Goal: Transaction & Acquisition: Obtain resource

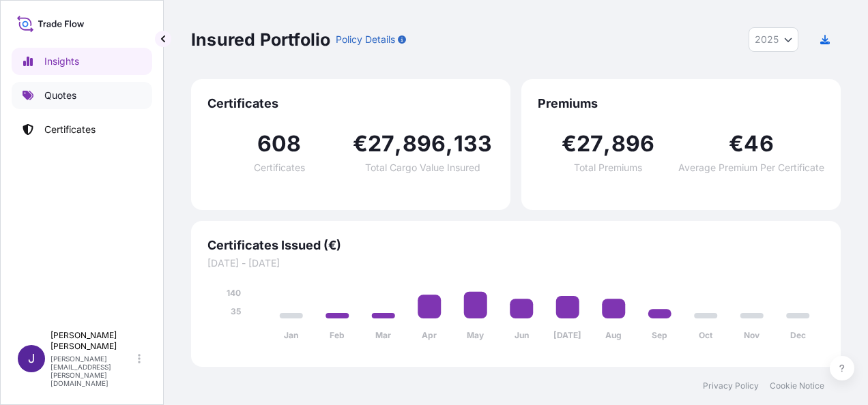
select select "2025"
click at [57, 87] on link "Quotes" at bounding box center [82, 95] width 141 height 27
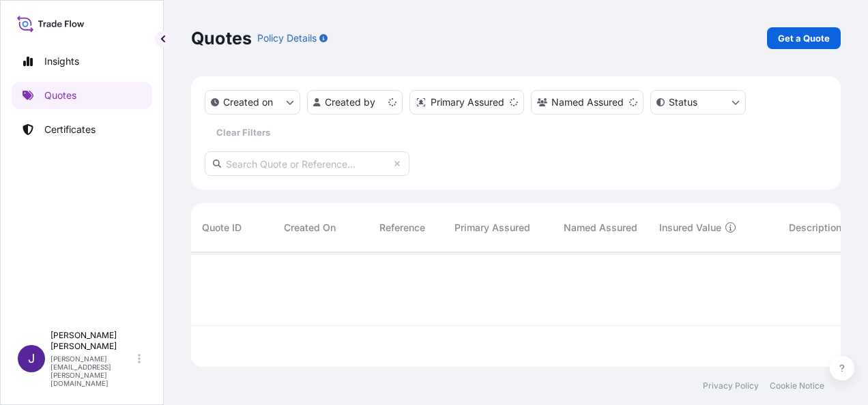
scroll to position [112, 639]
click at [817, 37] on p "Get a Quote" at bounding box center [804, 38] width 52 height 14
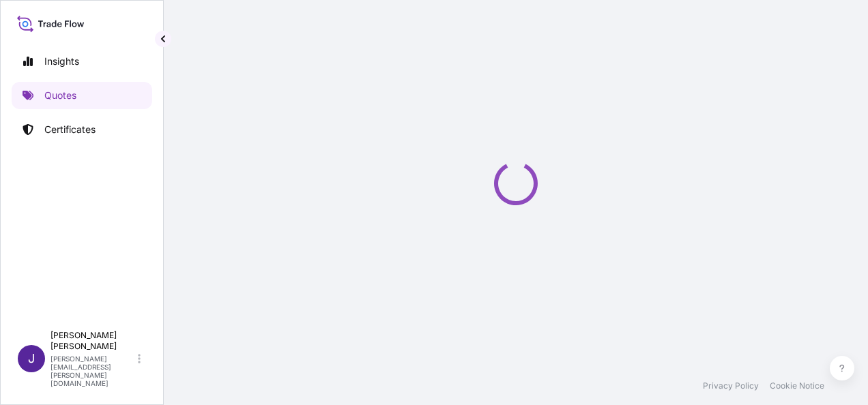
scroll to position [22, 0]
select select "Sea"
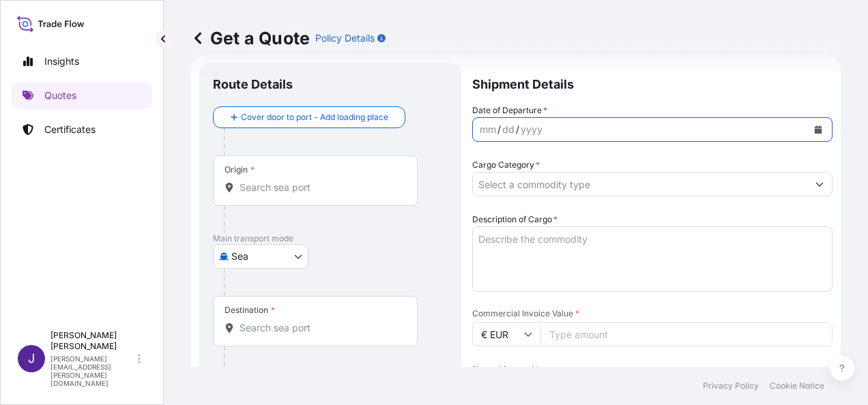
click at [814, 126] on icon "Calendar" at bounding box center [818, 130] width 8 height 8
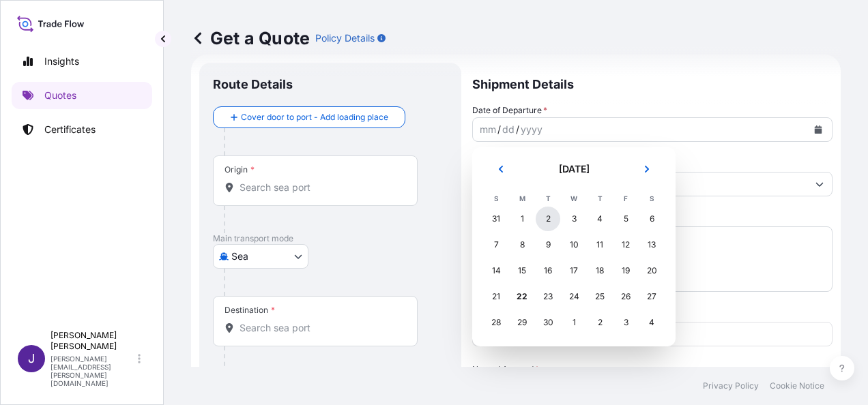
click at [543, 218] on div "2" at bounding box center [547, 219] width 25 height 25
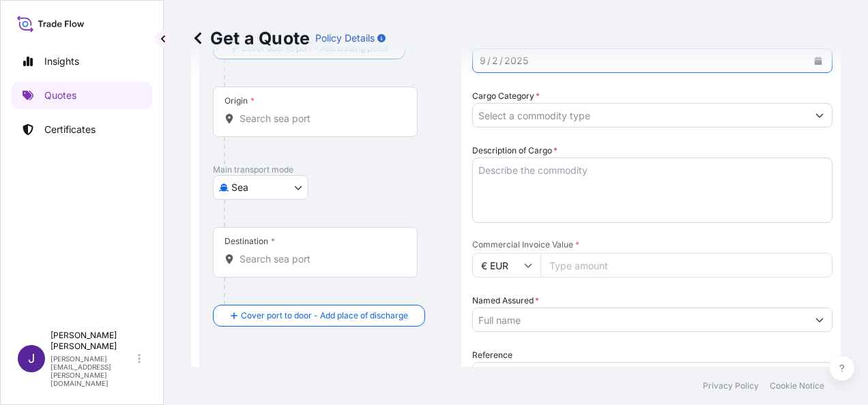
scroll to position [158, 0]
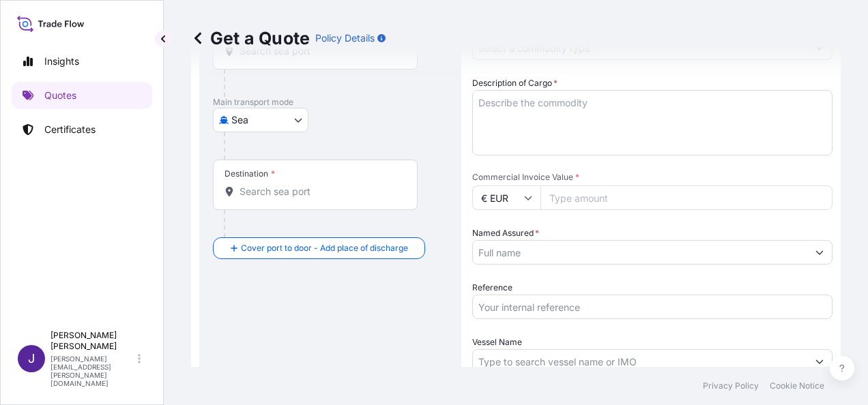
click at [529, 302] on input "Reference" at bounding box center [652, 307] width 360 height 25
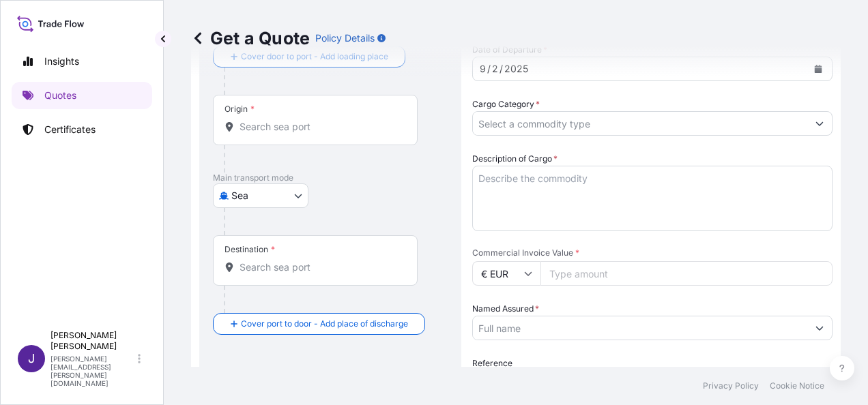
scroll to position [0, 0]
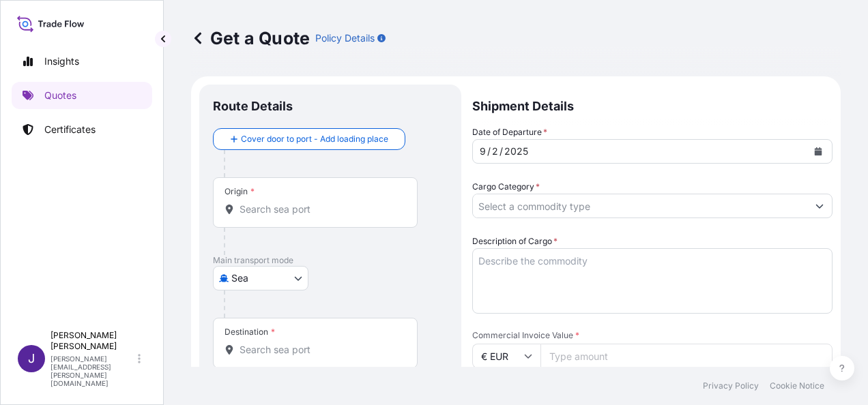
type input "52787"
click at [315, 206] on input "Origin *" at bounding box center [319, 210] width 161 height 14
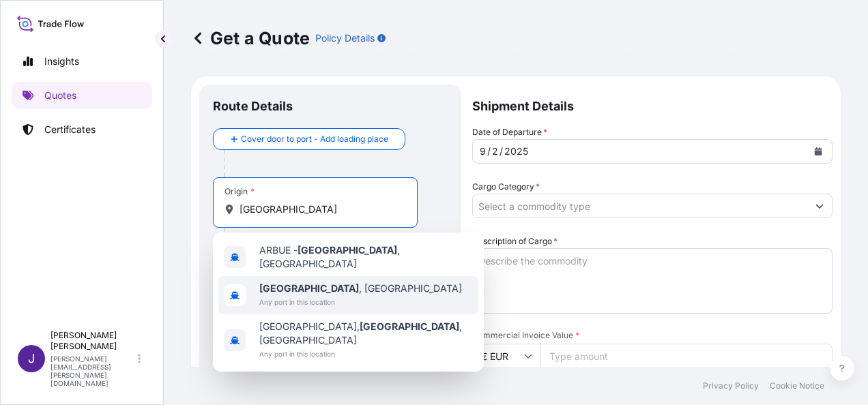
click at [320, 289] on span "[GEOGRAPHIC_DATA] , [GEOGRAPHIC_DATA]" at bounding box center [360, 289] width 203 height 14
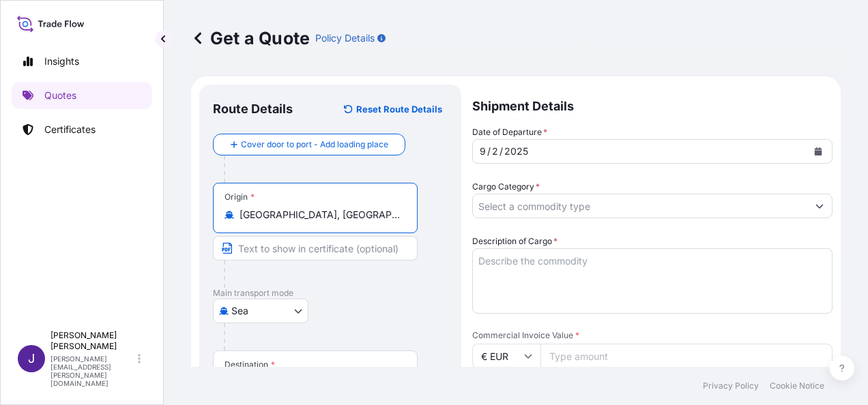
type input "[GEOGRAPHIC_DATA], [GEOGRAPHIC_DATA]"
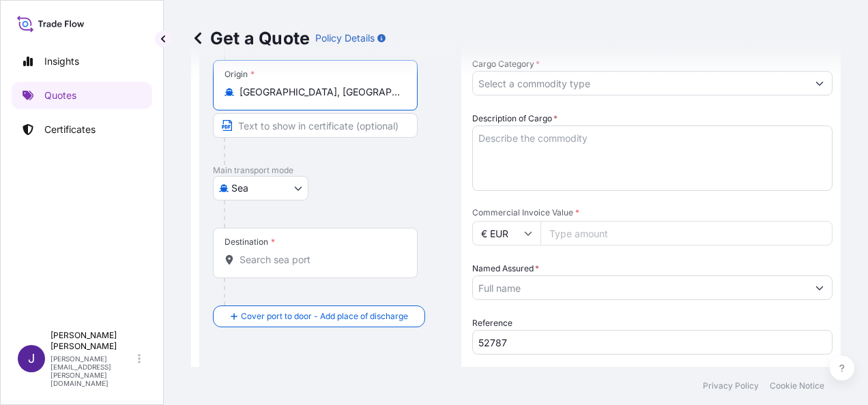
scroll to position [136, 0]
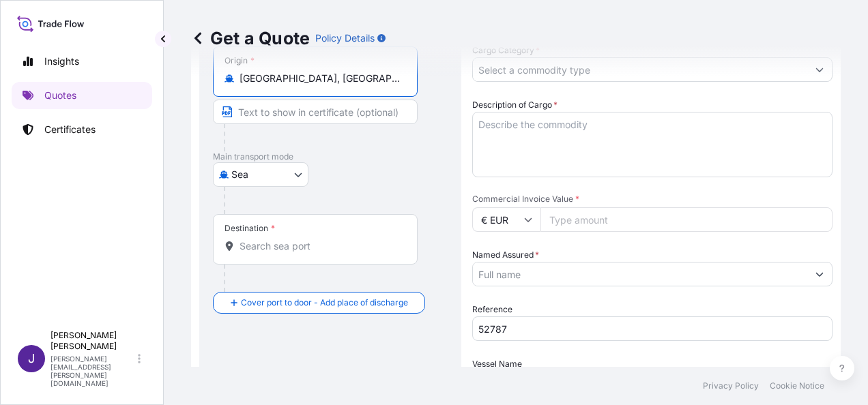
click at [276, 251] on input "Destination *" at bounding box center [319, 246] width 161 height 14
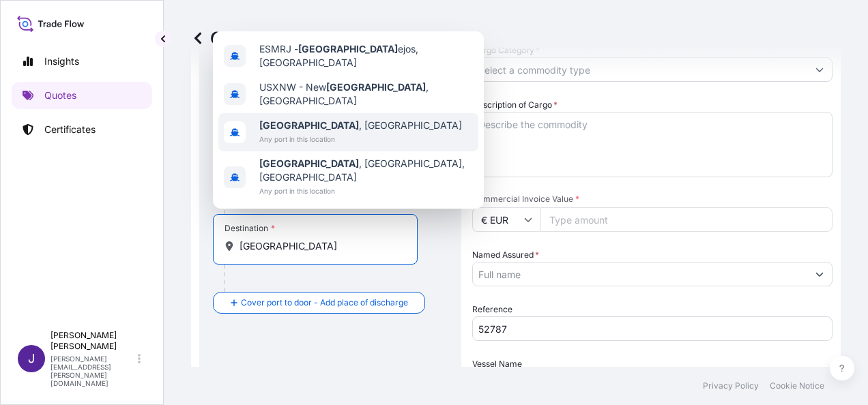
click at [328, 132] on span "[GEOGRAPHIC_DATA] , [GEOGRAPHIC_DATA]" at bounding box center [360, 126] width 203 height 14
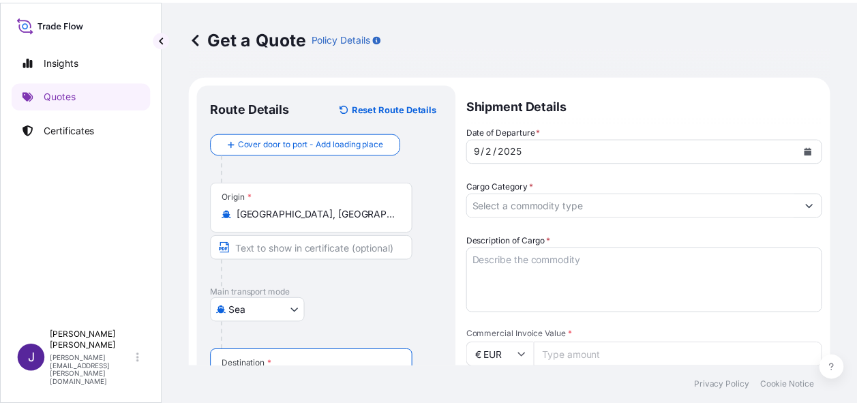
scroll to position [0, 0]
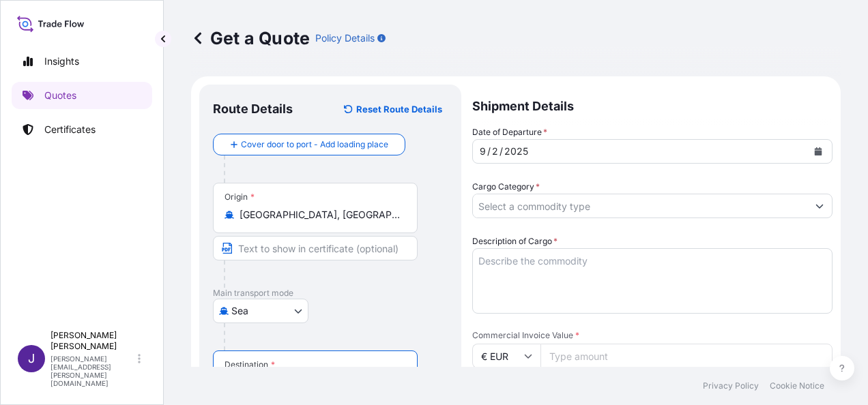
type input "[GEOGRAPHIC_DATA], [GEOGRAPHIC_DATA]"
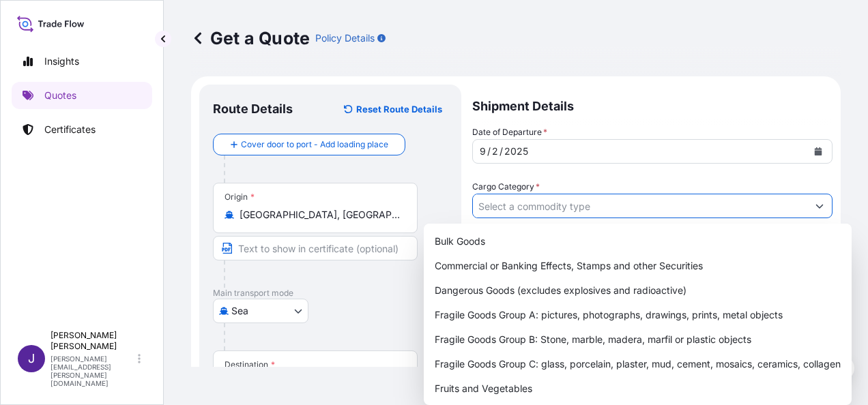
click at [636, 211] on input "Cargo Category *" at bounding box center [640, 206] width 334 height 25
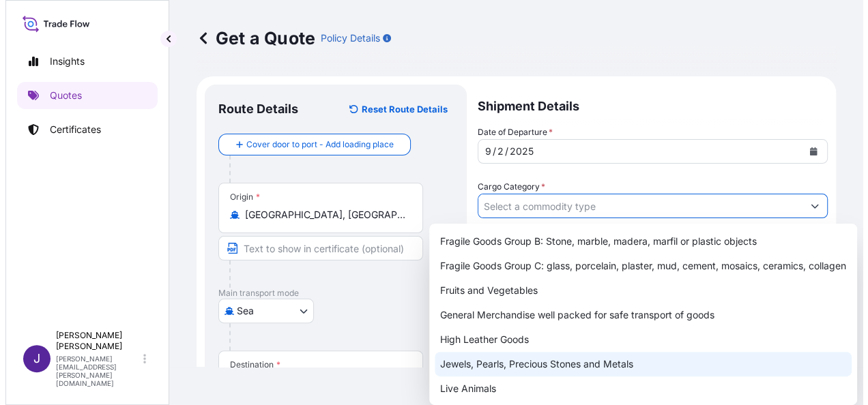
scroll to position [136, 0]
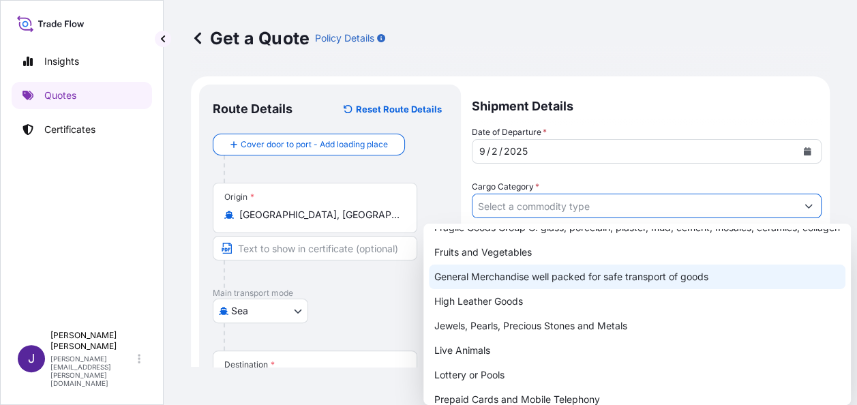
click at [583, 289] on div "General Merchandise well packed for safe transport of goods" at bounding box center [637, 277] width 417 height 25
type input "General Merchandise well packed for safe transport of goods"
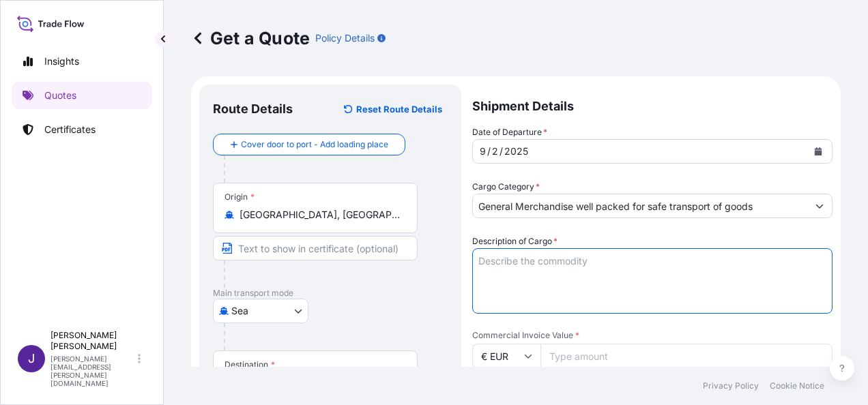
click at [591, 262] on textarea "Description of Cargo *" at bounding box center [652, 280] width 360 height 65
click at [542, 259] on textarea "Description of Cargo *" at bounding box center [652, 280] width 360 height 65
paste textarea "RE 80G A4 AUTOR 500H C/5 EXPO"
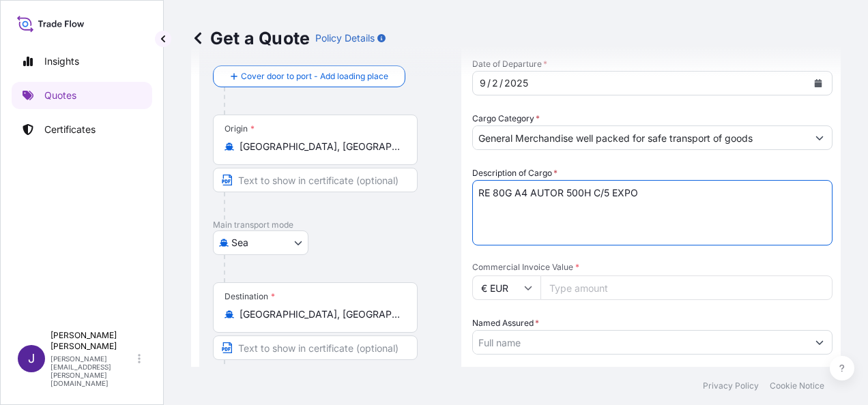
type textarea "RE 80G A4 AUTOR 500H C/5 EXPO"
click at [623, 289] on input "Commercial Invoice Value *" at bounding box center [686, 288] width 292 height 25
type input "20749.12"
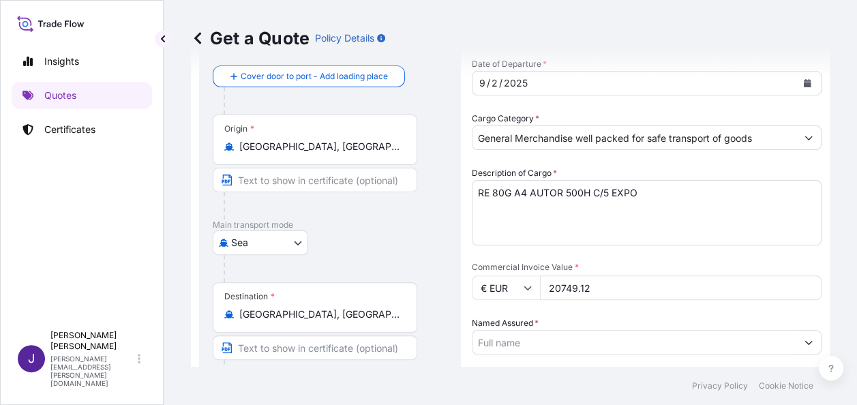
click at [645, 344] on input "Named Assured *" at bounding box center [635, 342] width 324 height 25
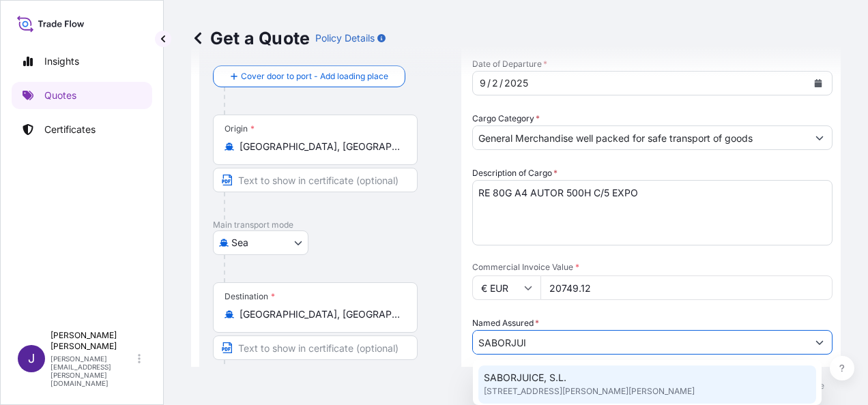
click at [581, 387] on span "[STREET_ADDRESS][PERSON_NAME][PERSON_NAME]" at bounding box center [589, 392] width 211 height 14
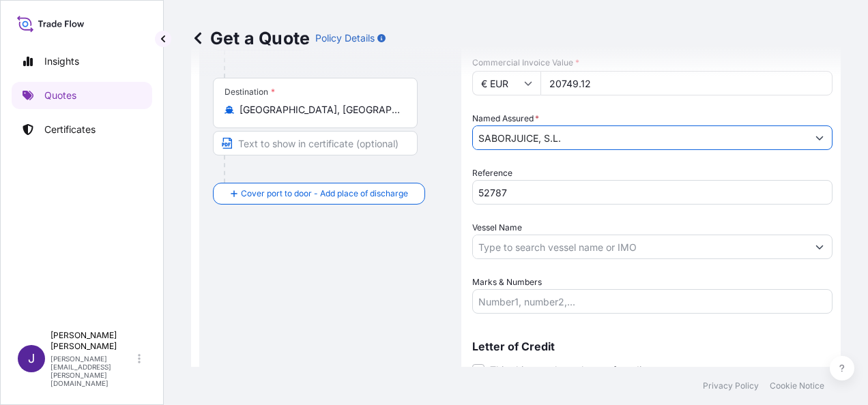
scroll to position [329, 0]
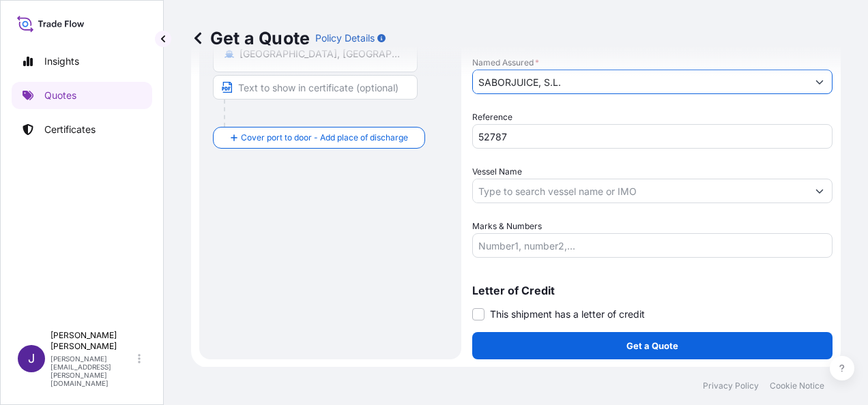
type input "SABORJUICE, S.L."
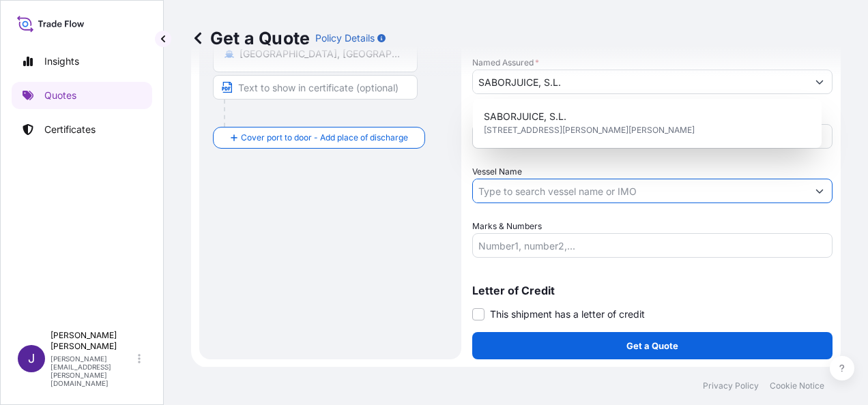
click at [549, 192] on input "Vessel Name" at bounding box center [640, 191] width 334 height 25
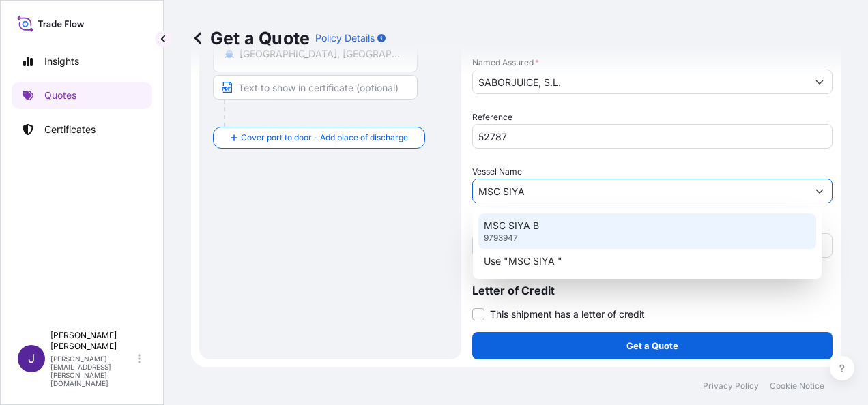
click at [540, 229] on div "MSC SIYA B 9793947" at bounding box center [647, 231] width 338 height 35
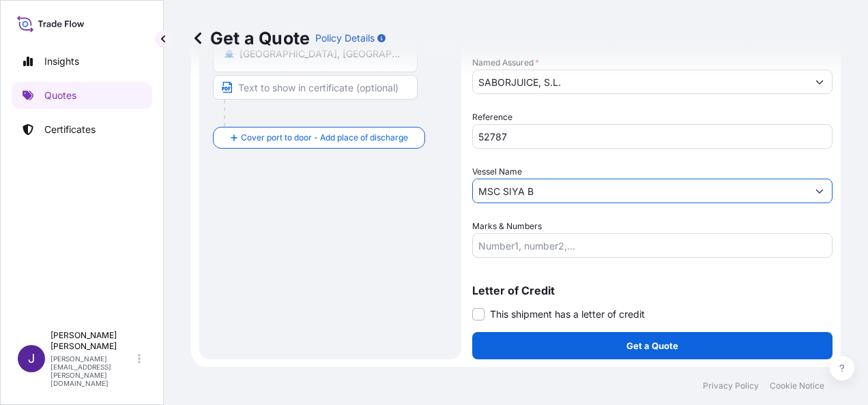
type input "MSC SIYA B"
click at [535, 313] on span "This shipment has a letter of credit" at bounding box center [567, 315] width 155 height 14
click at [472, 307] on input "This shipment has a letter of credit" at bounding box center [472, 307] width 0 height 0
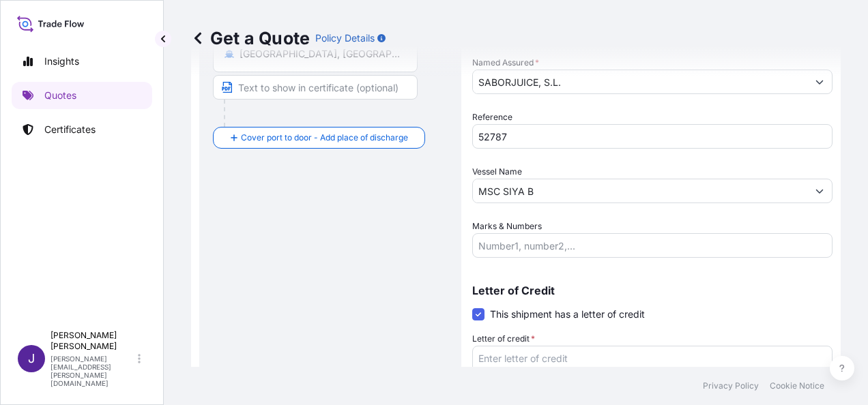
click at [568, 360] on textarea "Letter of credit *" at bounding box center [652, 378] width 360 height 65
paste textarea "SABORJUICE, S.L. C/ [PERSON_NAME] [PERSON_NAME], 5 - Bº"
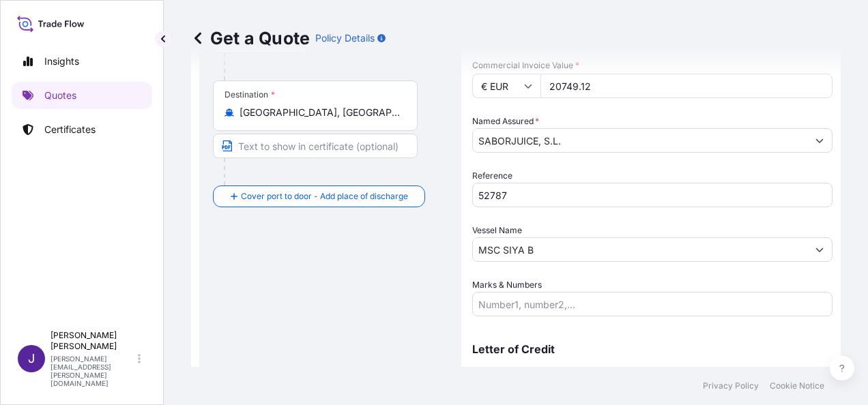
scroll to position [203, 0]
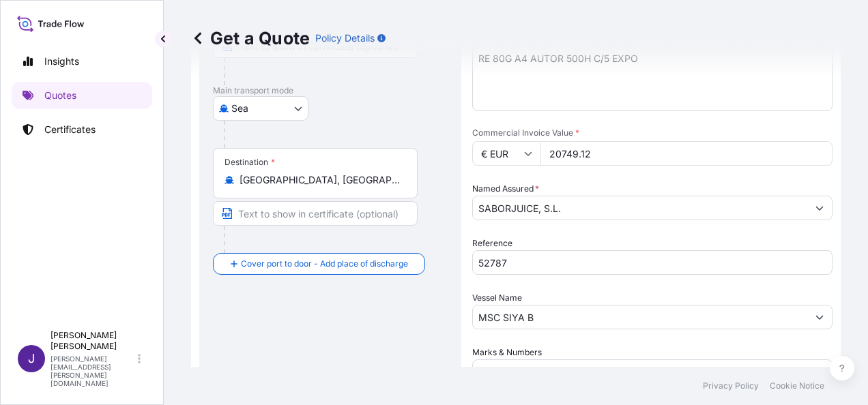
type textarea "SABORJUICE, S.L. C/ [PERSON_NAME] [PERSON_NAME], 5 - Bº"
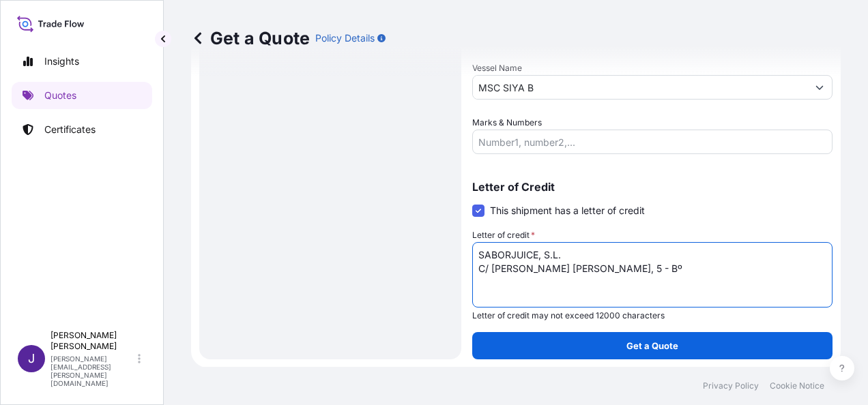
scroll to position [432, 0]
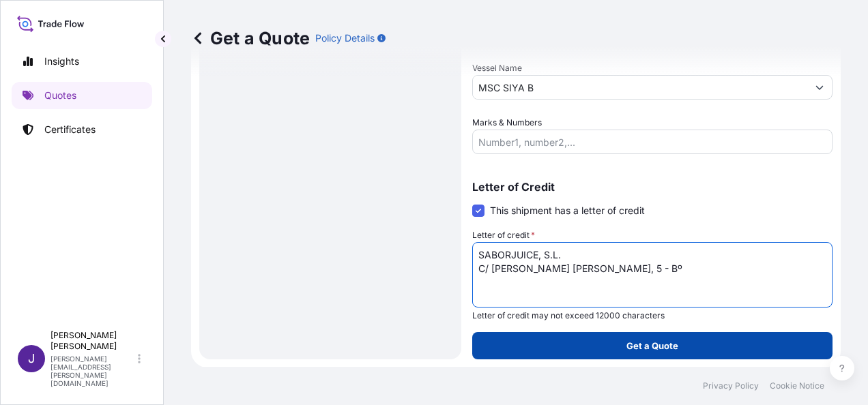
click at [631, 344] on p "Get a Quote" at bounding box center [652, 346] width 52 height 14
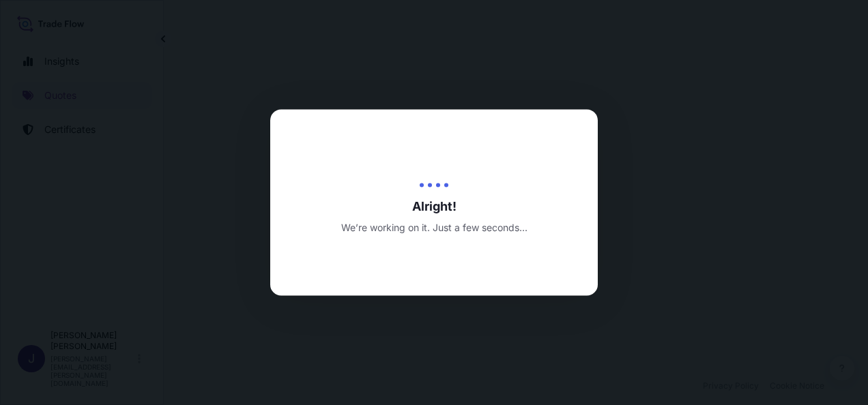
select select "Sea"
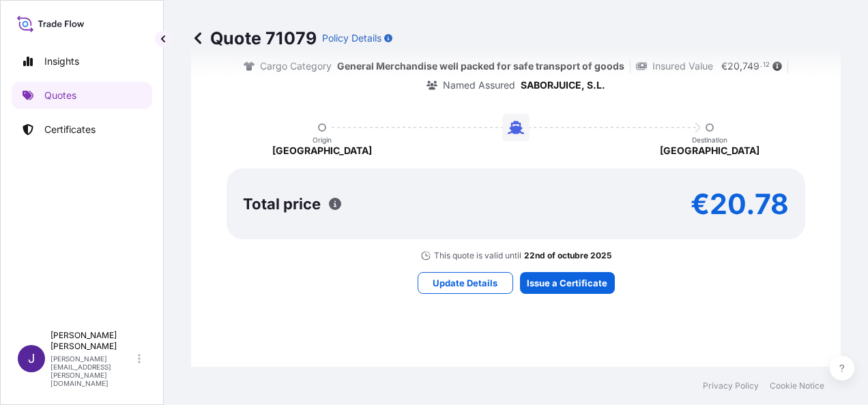
scroll to position [1222, 0]
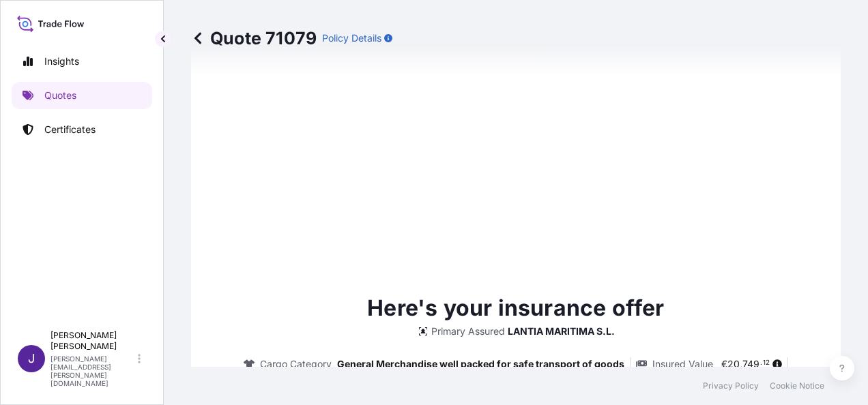
type input "[DATE]"
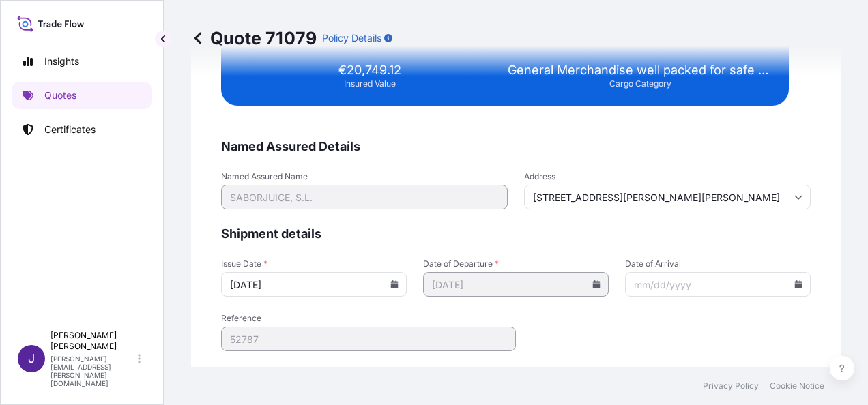
scroll to position [2785, 0]
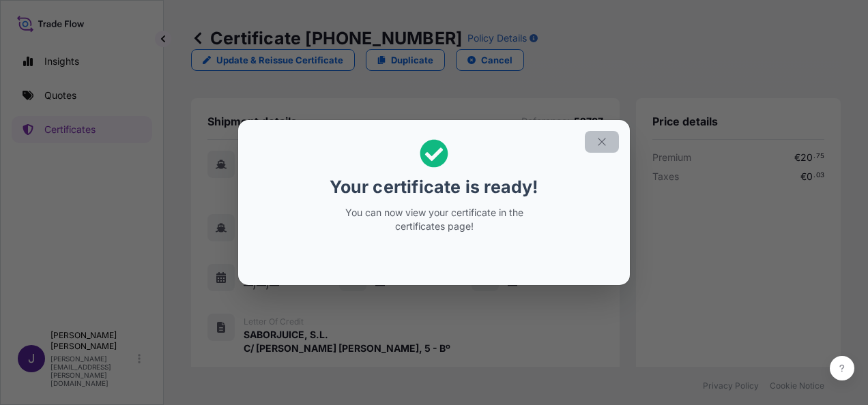
click at [602, 145] on icon "button" at bounding box center [602, 142] width 12 height 12
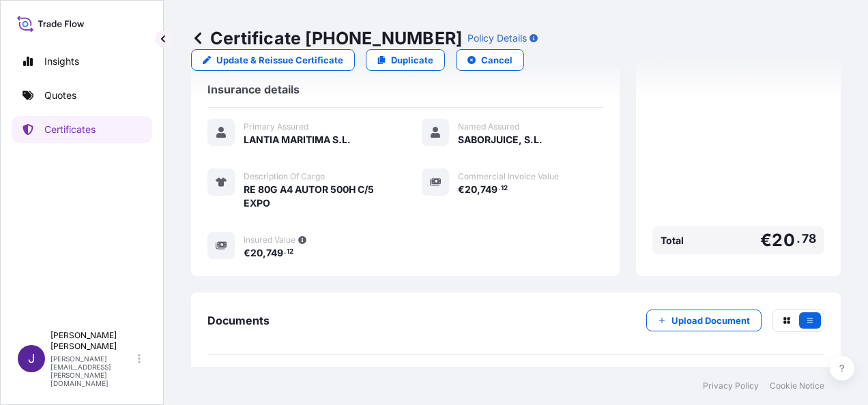
scroll to position [351, 0]
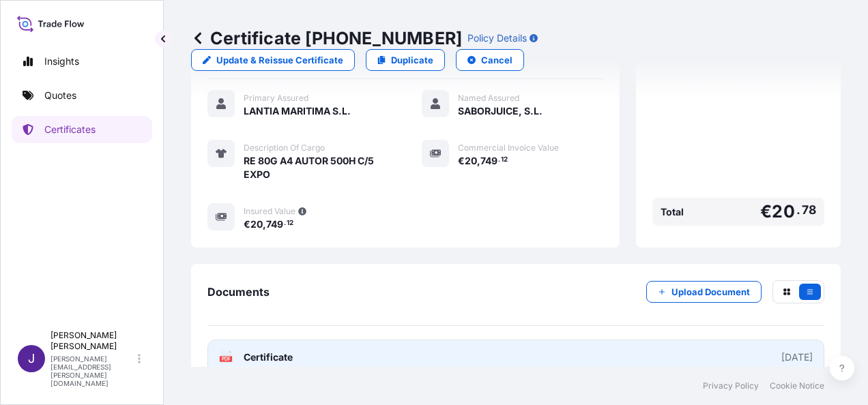
click at [405, 340] on link "PDF Certificate [DATE]" at bounding box center [515, 357] width 617 height 35
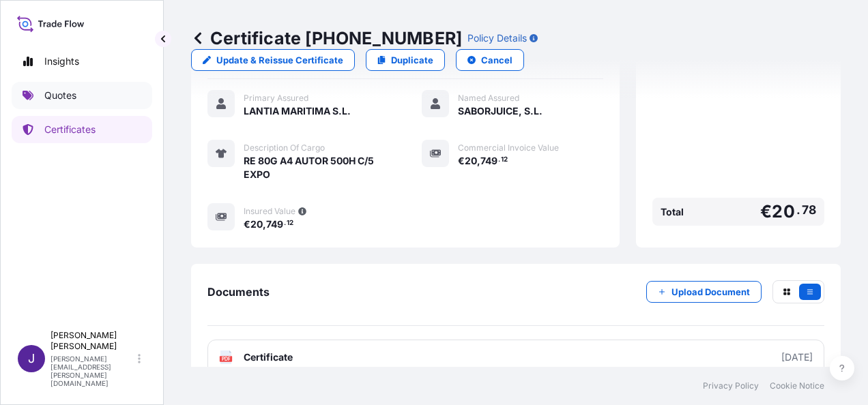
click at [66, 91] on p "Quotes" at bounding box center [60, 96] width 32 height 14
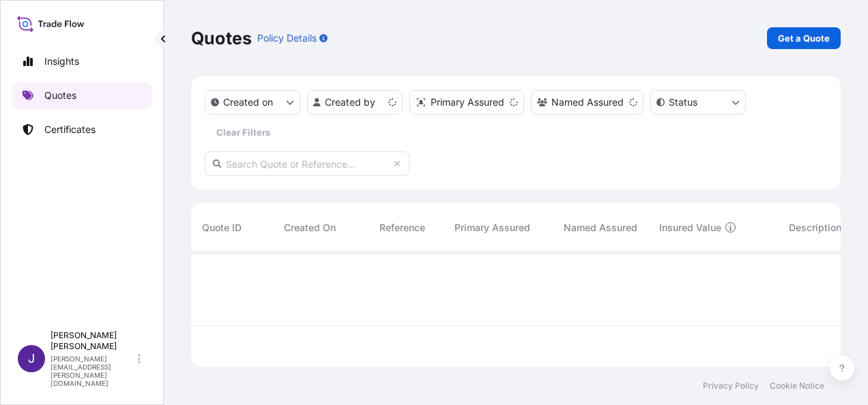
scroll to position [112, 639]
click at [804, 40] on p "Get a Quote" at bounding box center [804, 38] width 52 height 14
select select "Sea"
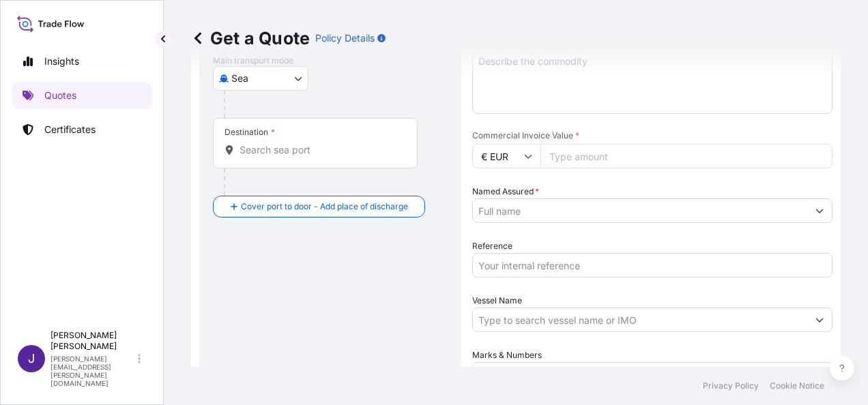
scroll to position [226, 0]
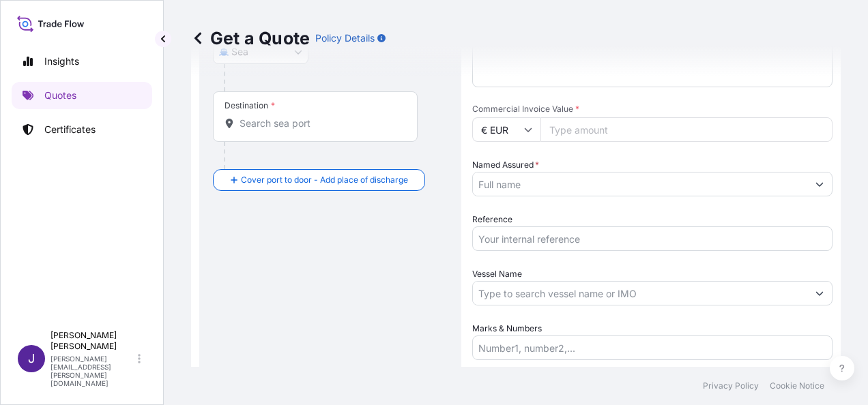
click at [516, 232] on input "Reference" at bounding box center [652, 238] width 360 height 25
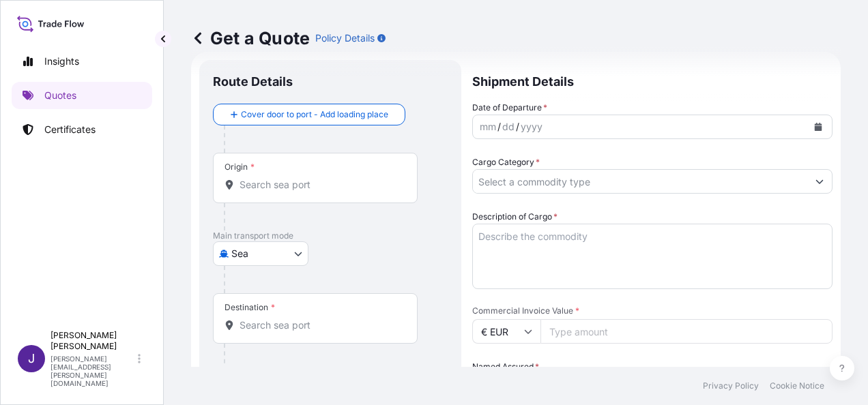
scroll to position [22, 0]
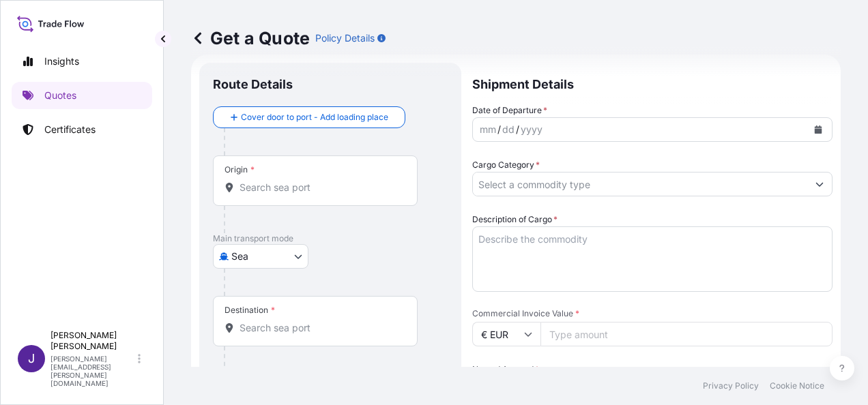
type input "56562"
click at [292, 184] on input "Origin *" at bounding box center [319, 188] width 161 height 14
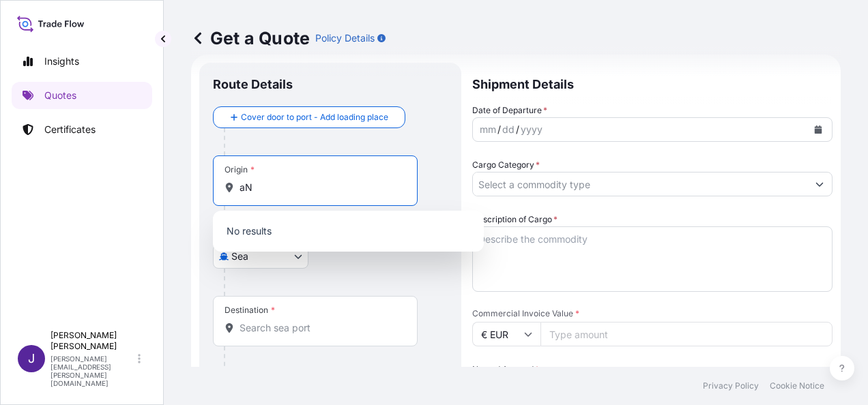
type input "a"
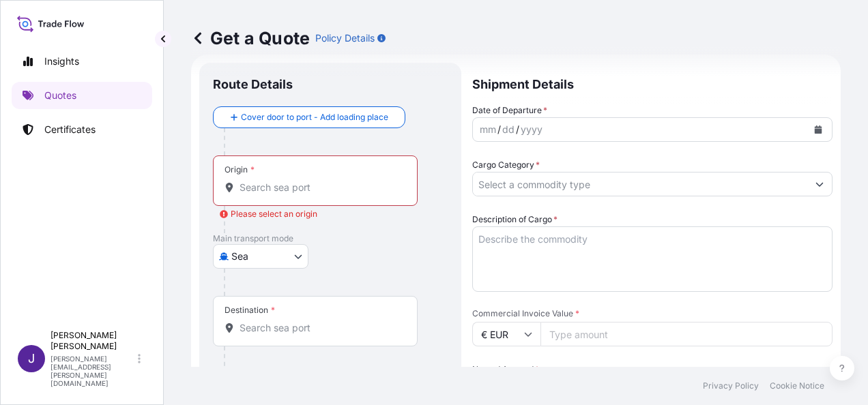
drag, startPoint x: 374, startPoint y: 195, endPoint x: 368, endPoint y: 186, distance: 10.4
click at [371, 187] on div "Origin *" at bounding box center [315, 181] width 205 height 50
click at [310, 331] on div "Destination *" at bounding box center [315, 321] width 205 height 50
click at [310, 331] on input "Destination *" at bounding box center [319, 328] width 161 height 14
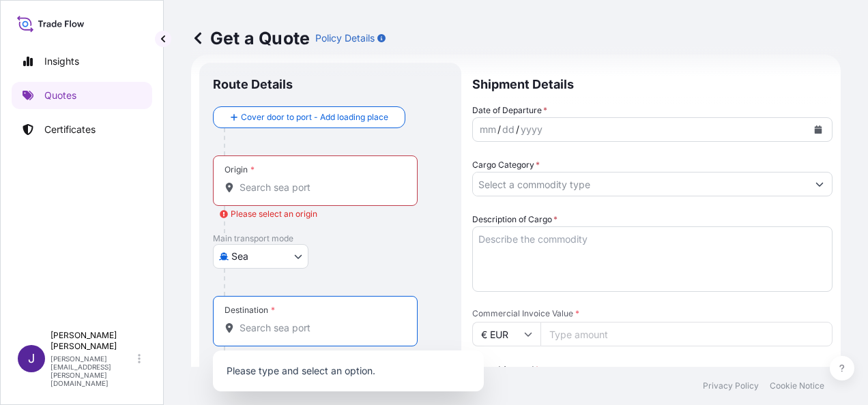
click at [302, 181] on input "Origin * Please select an origin" at bounding box center [319, 188] width 161 height 14
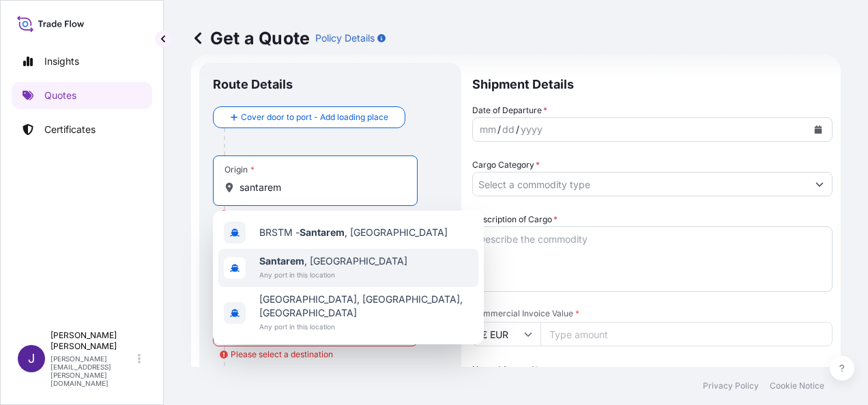
click at [317, 263] on span "[GEOGRAPHIC_DATA] , [GEOGRAPHIC_DATA]" at bounding box center [333, 261] width 148 height 14
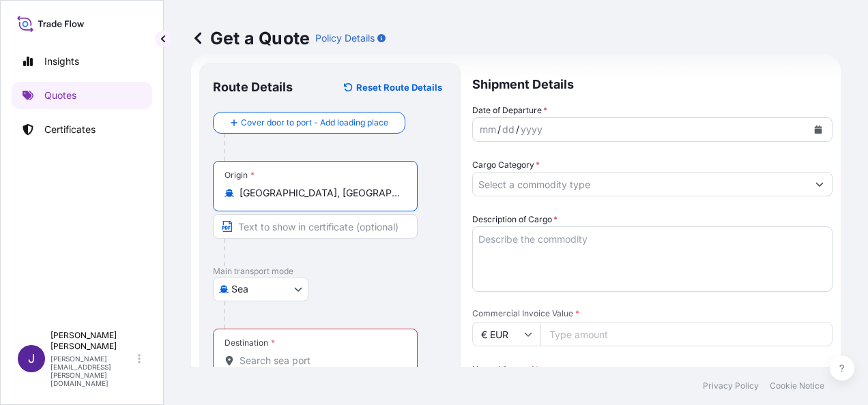
type input "[GEOGRAPHIC_DATA], [GEOGRAPHIC_DATA]"
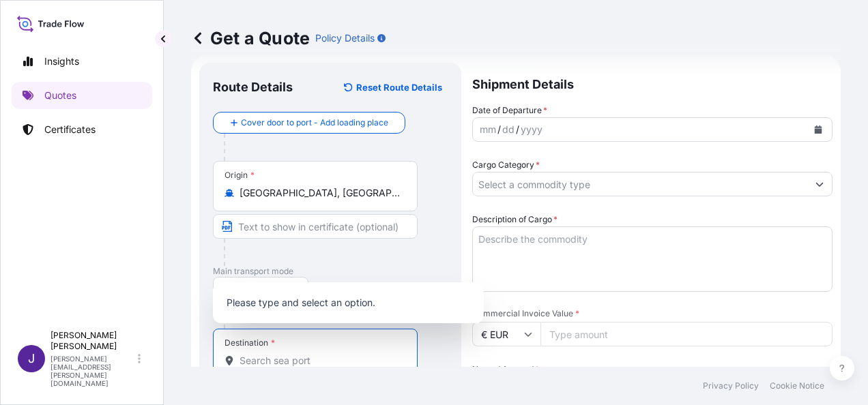
click at [302, 357] on input "Destination * Please select a destination" at bounding box center [319, 361] width 161 height 14
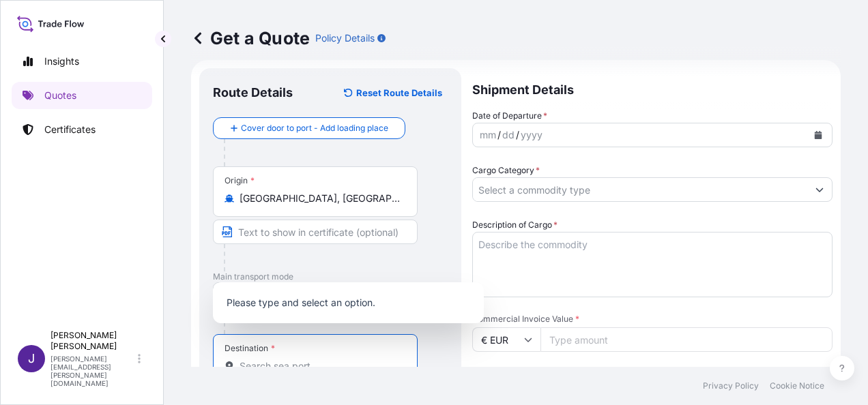
scroll to position [68, 0]
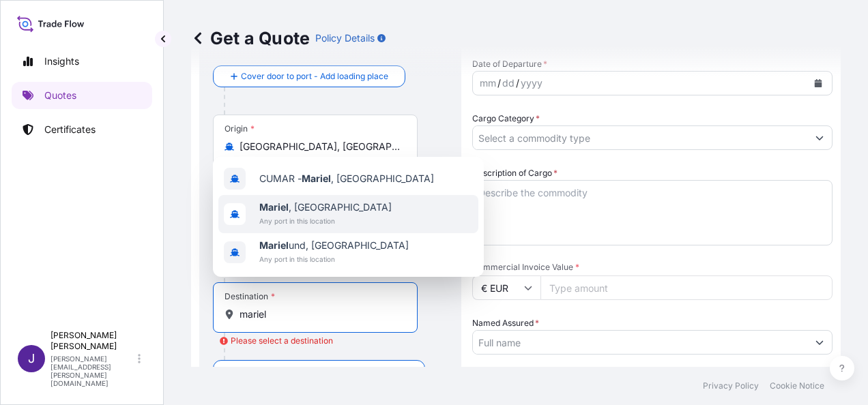
click at [319, 206] on span "Mariel , [GEOGRAPHIC_DATA]" at bounding box center [325, 208] width 132 height 14
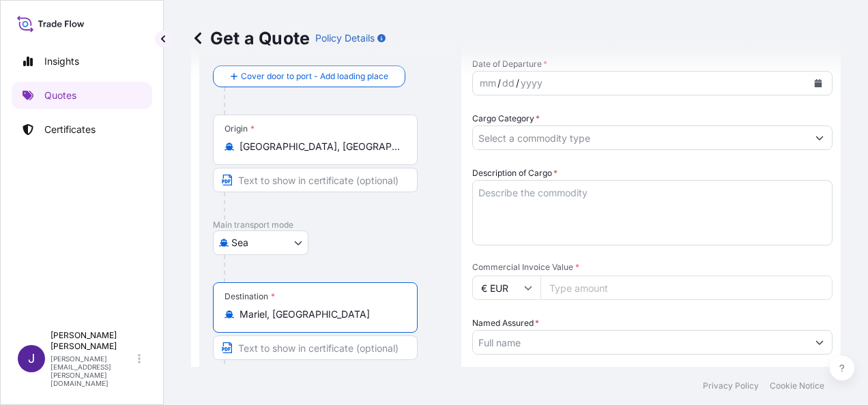
type input "Mariel, [GEOGRAPHIC_DATA]"
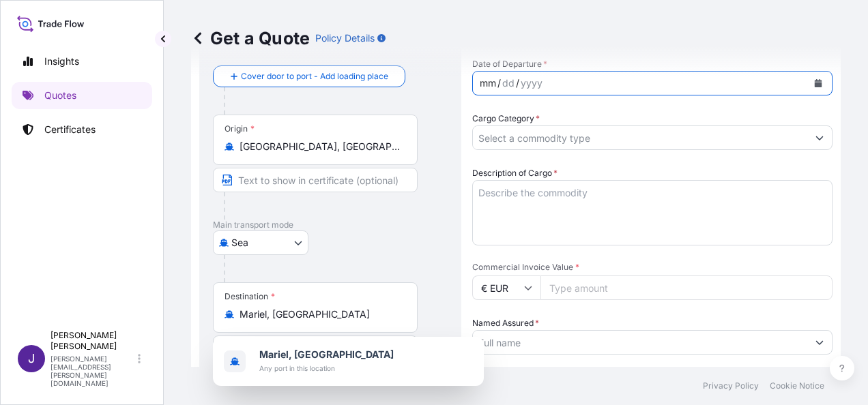
click at [693, 82] on div "mm / dd / yyyy" at bounding box center [640, 83] width 334 height 25
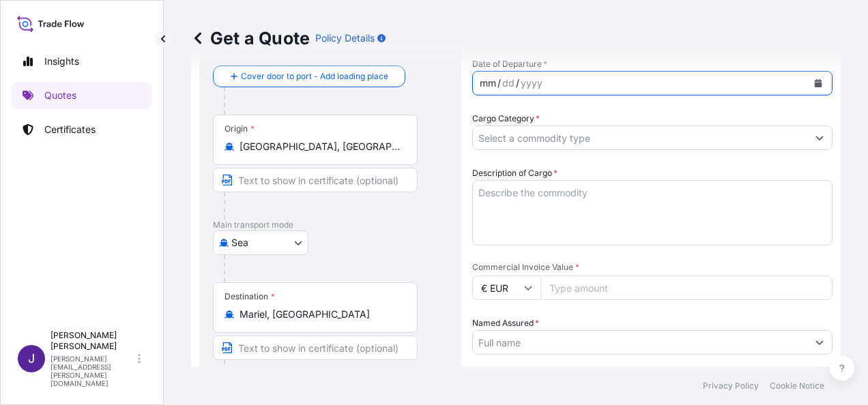
click at [815, 81] on icon "Calendar" at bounding box center [819, 83] width 8 height 8
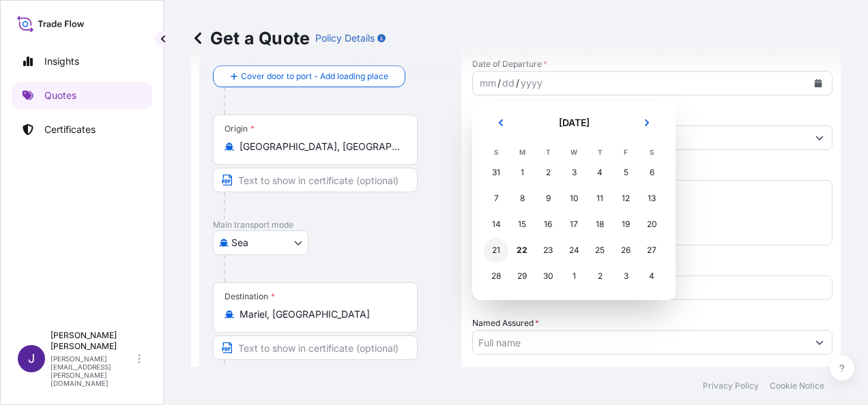
click at [498, 258] on div "21" at bounding box center [496, 250] width 25 height 25
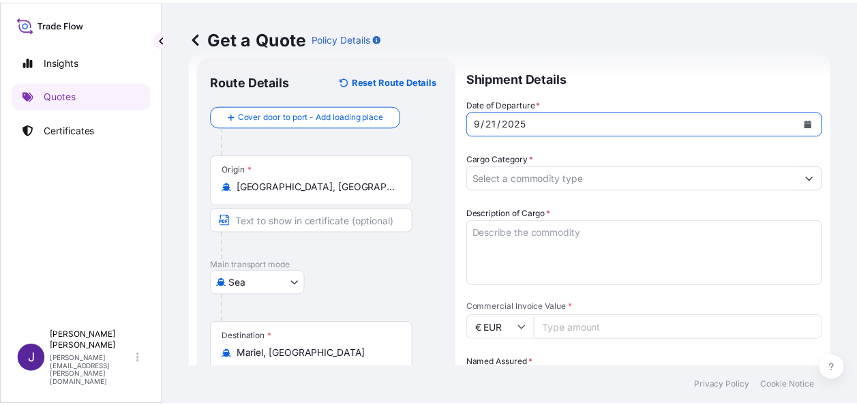
scroll to position [0, 0]
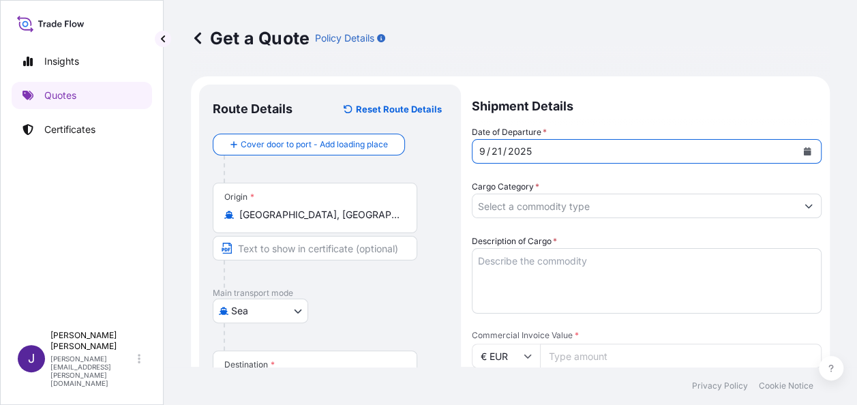
click at [645, 203] on input "Cargo Category *" at bounding box center [635, 206] width 324 height 25
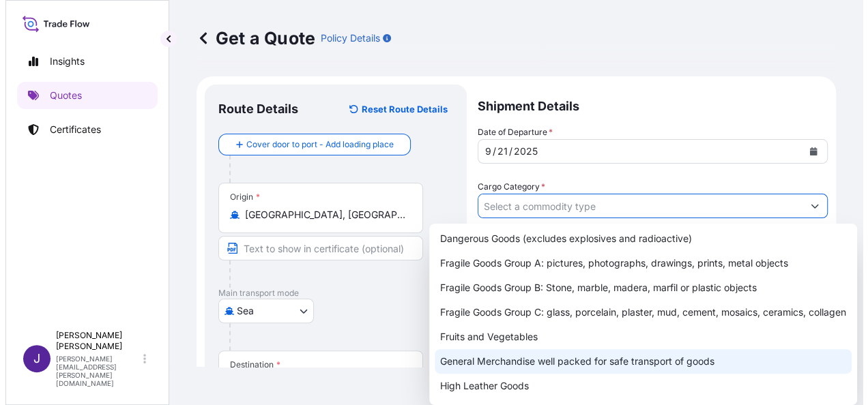
scroll to position [136, 0]
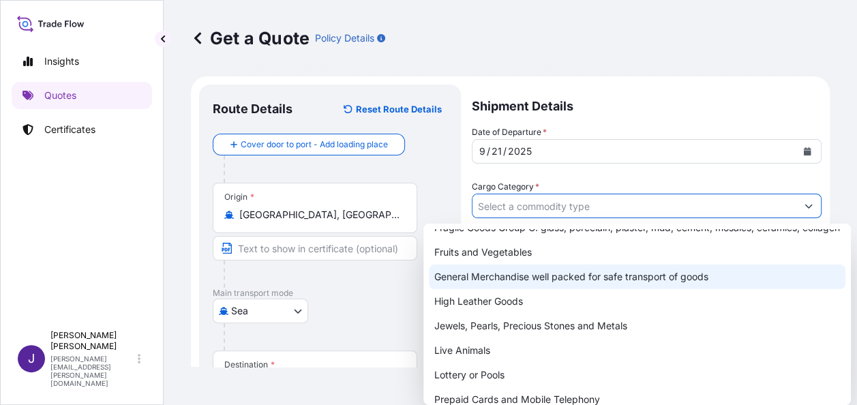
click at [544, 289] on div "General Merchandise well packed for safe transport of goods" at bounding box center [637, 277] width 417 height 25
type input "General Merchandise well packed for safe transport of goods"
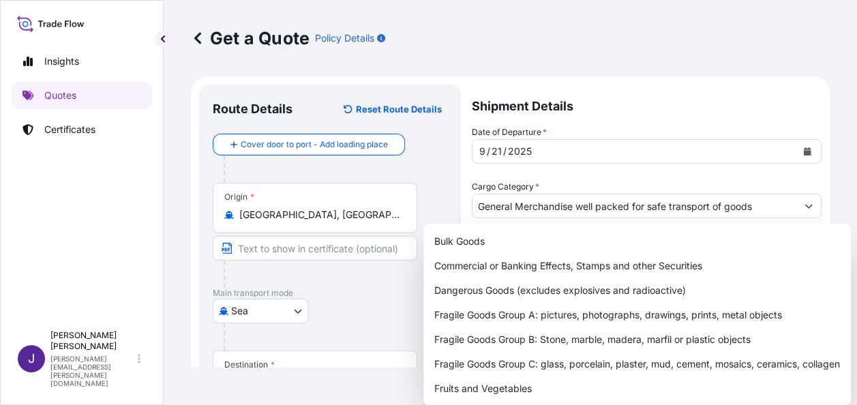
click at [731, 38] on div "Get a Quote Policy Details" at bounding box center [510, 38] width 639 height 22
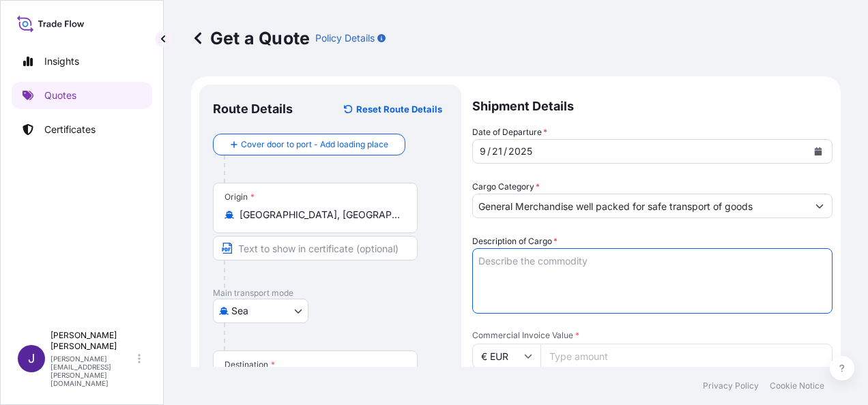
paste textarea "ENERGETICA ZISAN"
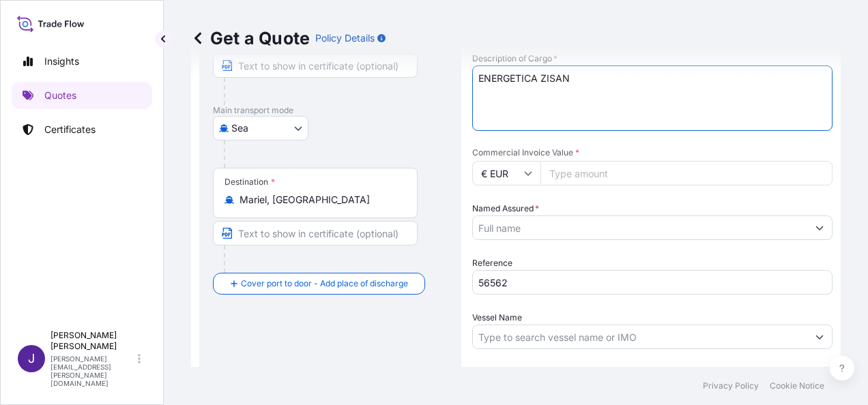
scroll to position [205, 0]
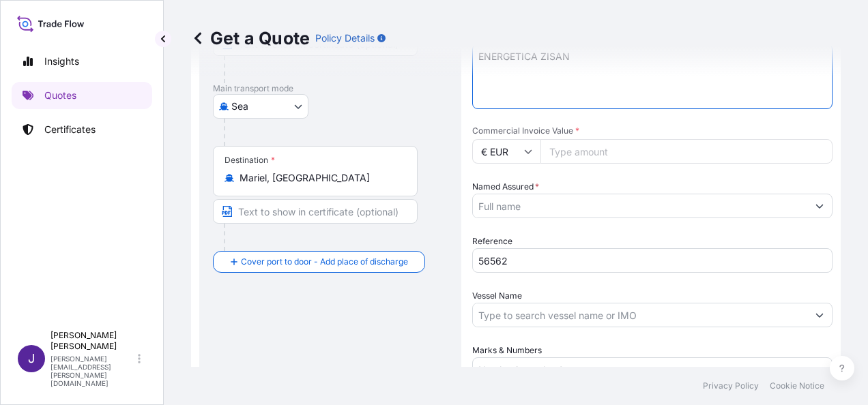
type textarea "ENERGETICA ZISAN"
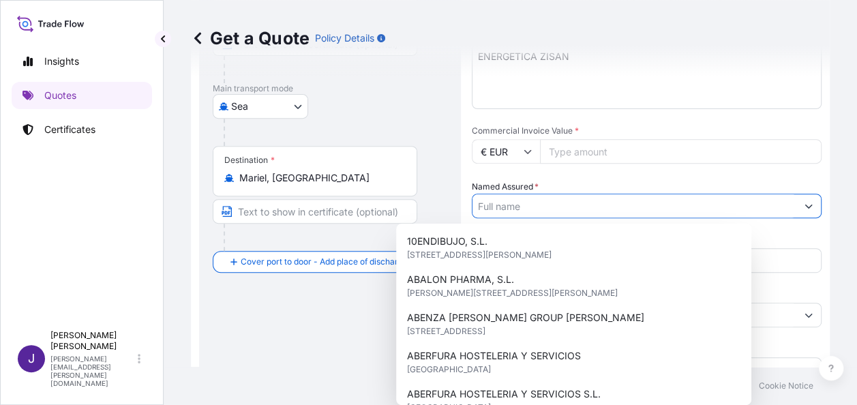
click at [566, 210] on input "Named Assured *" at bounding box center [635, 206] width 324 height 25
type input "s"
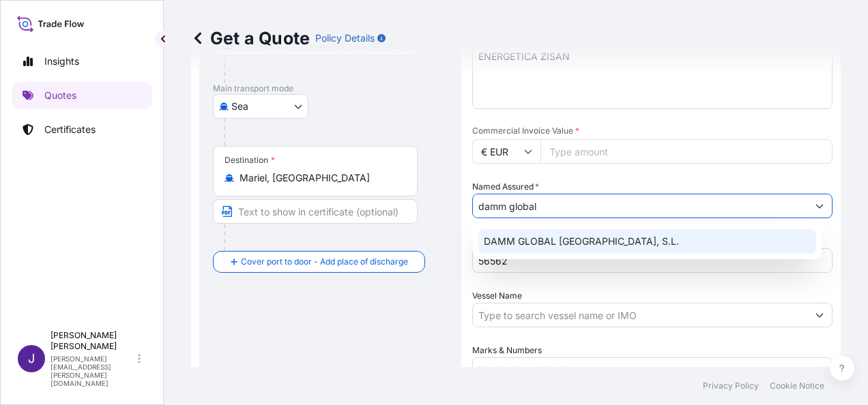
click at [560, 239] on span "DAMM GLOBAL [GEOGRAPHIC_DATA], S.L." at bounding box center [581, 242] width 195 height 14
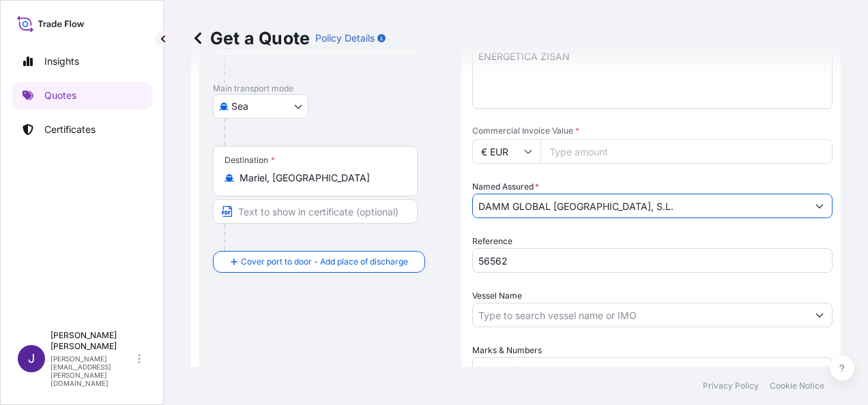
type input "DAMM GLOBAL [GEOGRAPHIC_DATA], S.L."
click at [600, 154] on input "Commercial Invoice Value *" at bounding box center [686, 151] width 292 height 25
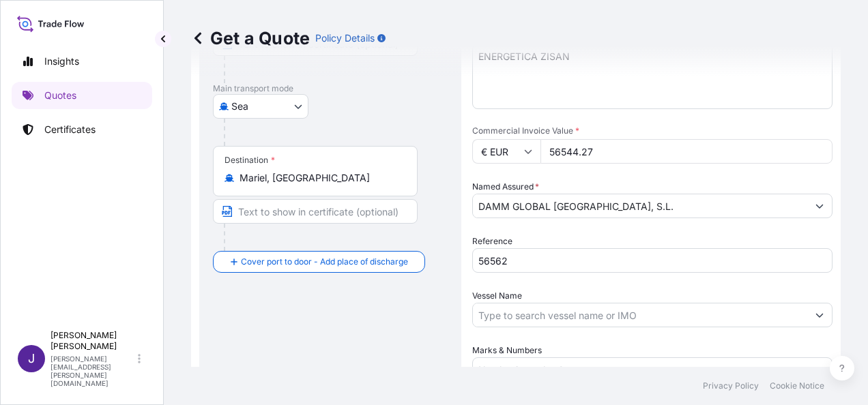
type input "56544.27"
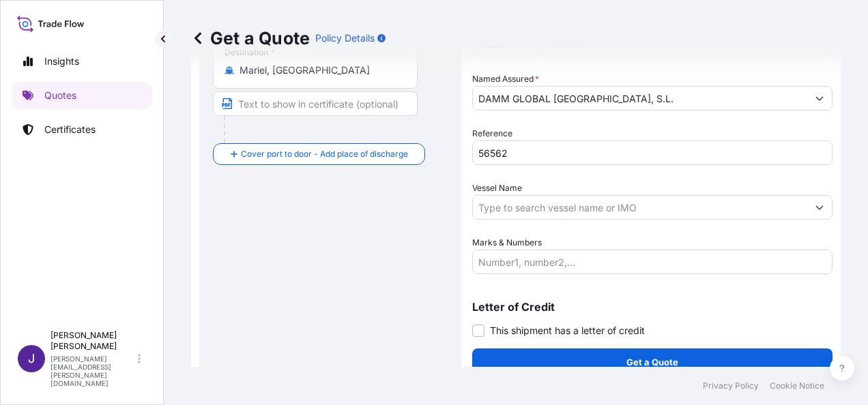
scroll to position [329, 0]
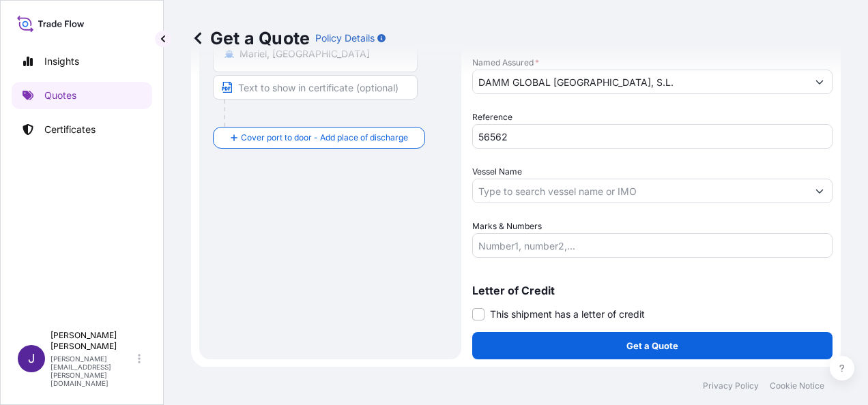
click at [592, 250] on input "Marks & Numbers" at bounding box center [652, 245] width 360 height 25
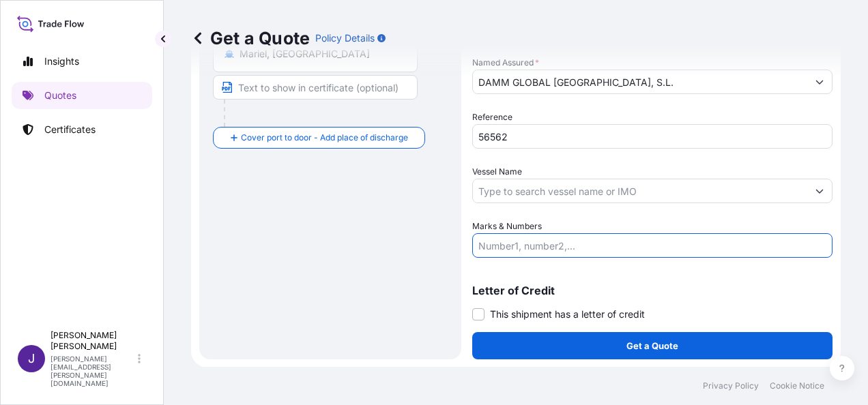
paste input "FCL CONTAINERS BSIU3266748 – CU0013422 – 2418 BOXES – 21.007,59 KGS CXDU1963602…"
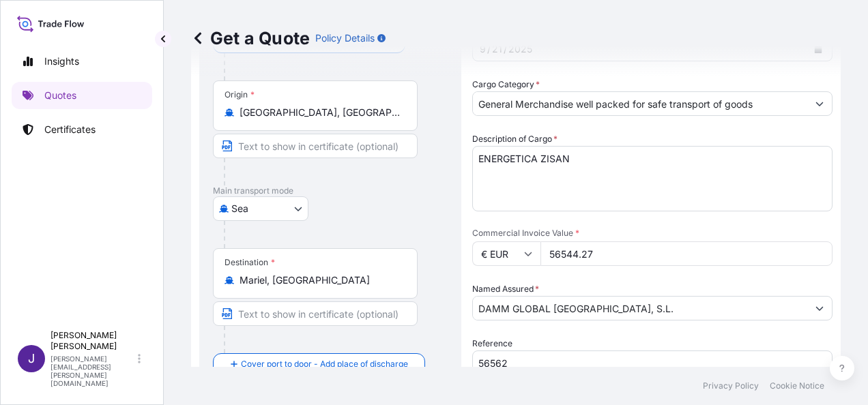
scroll to position [136, 0]
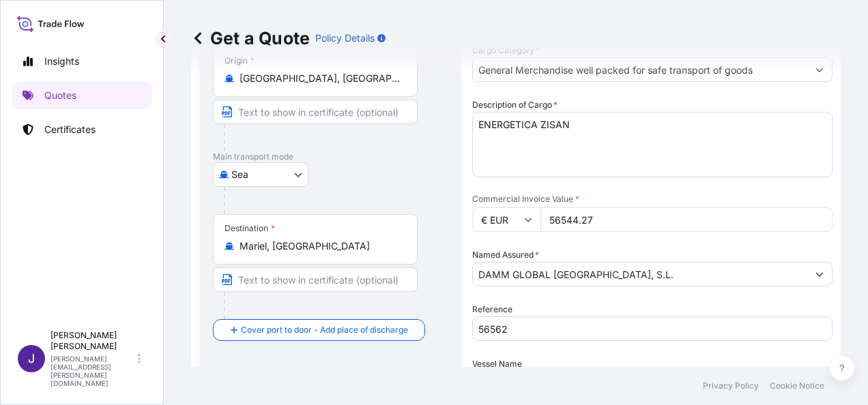
type input "FCL CONTAINERS BSIU3266748 – CU0013422 – 2418 BOXES – 21.007,59 KGS CXDU1963602…"
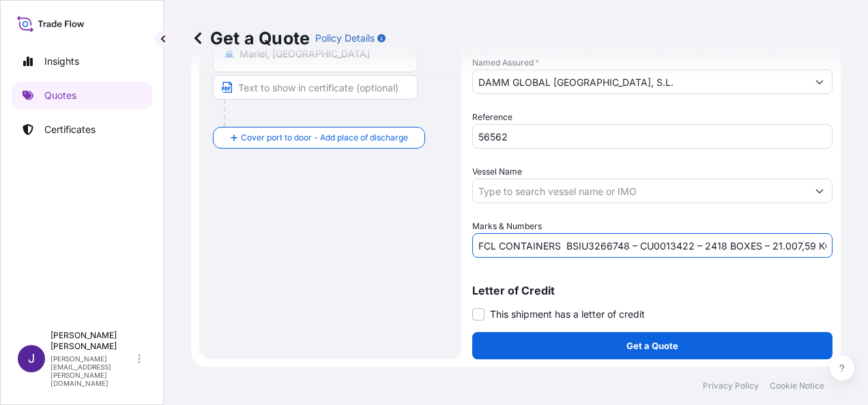
scroll to position [329, 0]
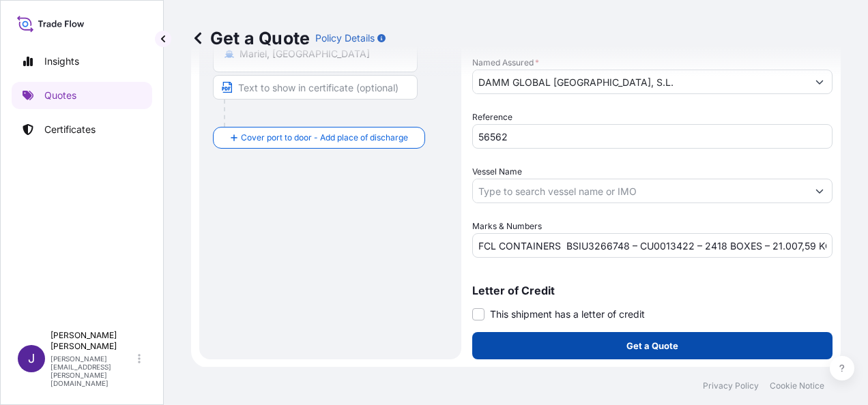
click at [681, 349] on button "Get a Quote" at bounding box center [652, 345] width 360 height 27
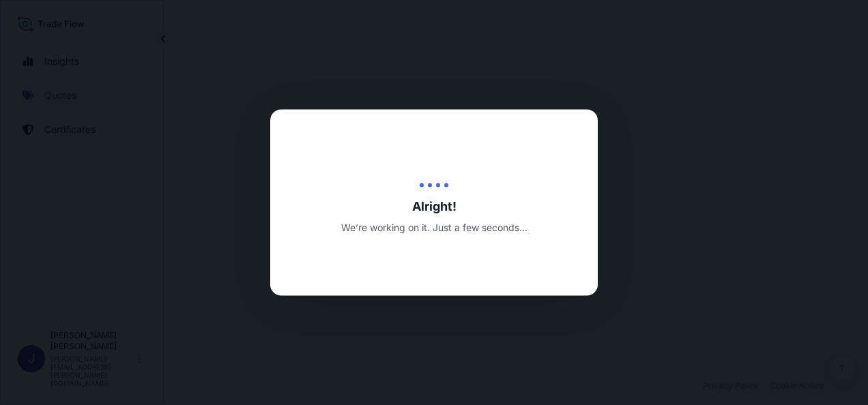
select select "Sea"
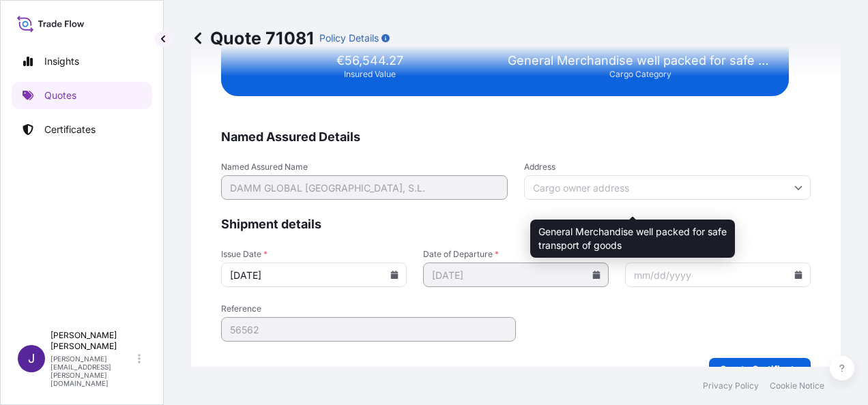
scroll to position [2578, 0]
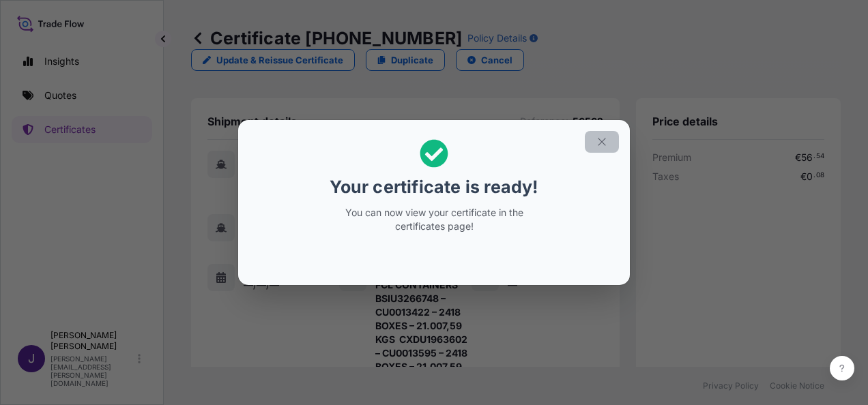
click at [609, 139] on button "button" at bounding box center [602, 142] width 34 height 22
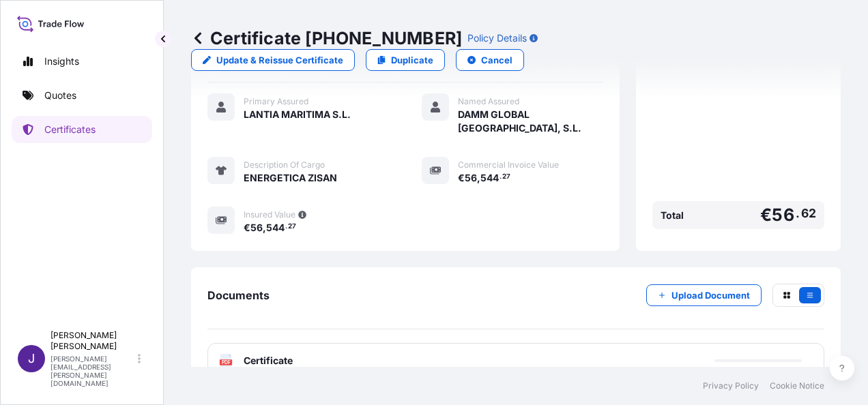
scroll to position [492, 0]
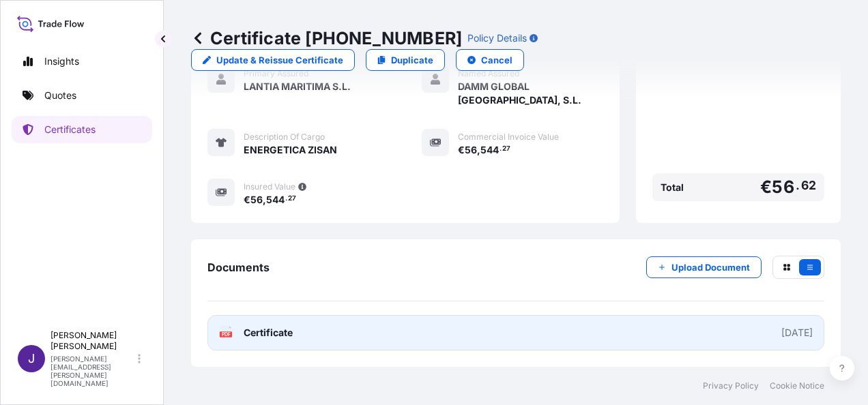
click at [424, 329] on link "PDF Certificate [DATE]" at bounding box center [515, 332] width 617 height 35
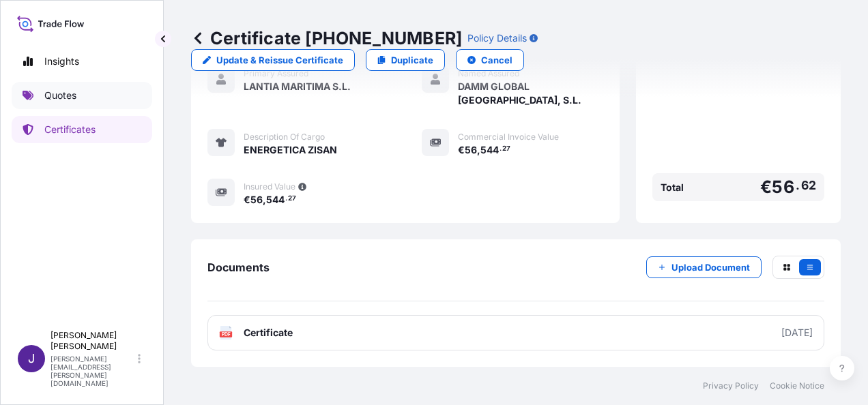
click at [80, 100] on link "Quotes" at bounding box center [82, 95] width 141 height 27
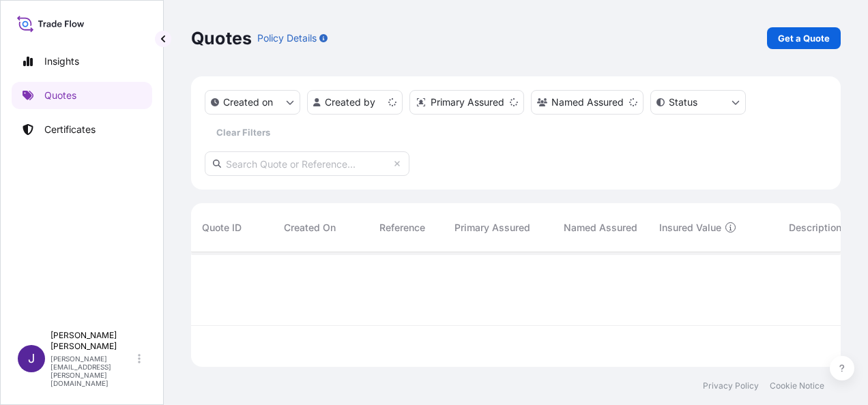
scroll to position [112, 639]
click at [814, 44] on p "Get a Quote" at bounding box center [804, 38] width 52 height 14
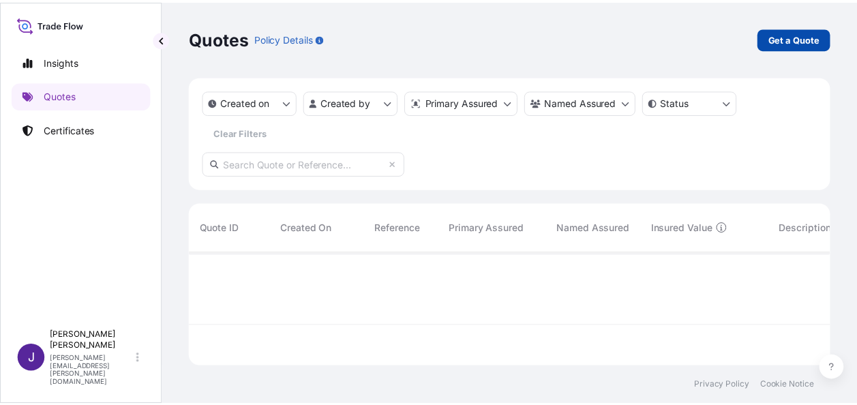
scroll to position [22, 0]
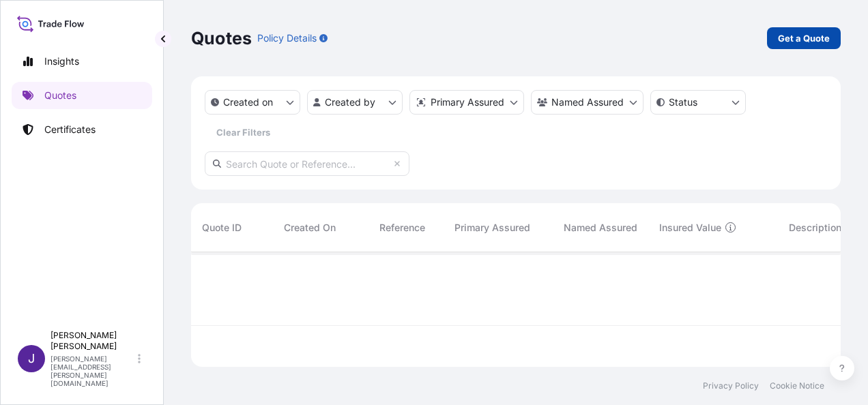
select select "Sea"
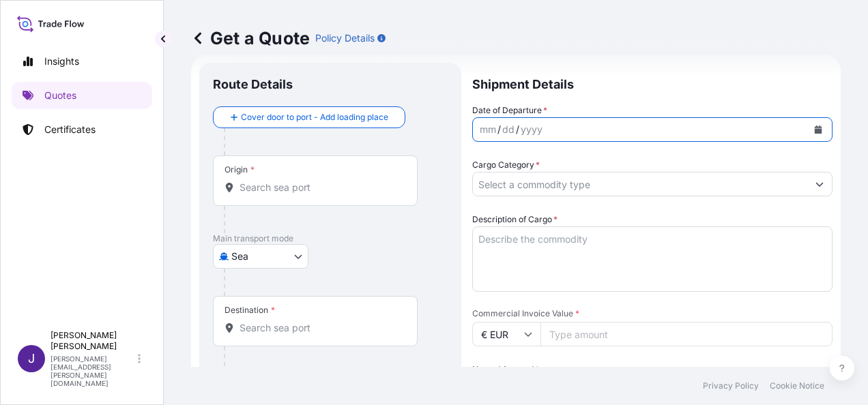
click at [818, 128] on button "Calendar" at bounding box center [818, 130] width 22 height 22
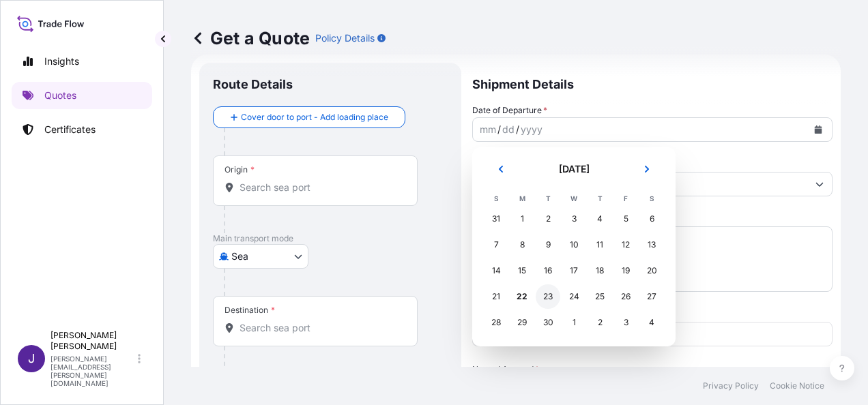
click at [549, 298] on div "23" at bounding box center [547, 296] width 25 height 25
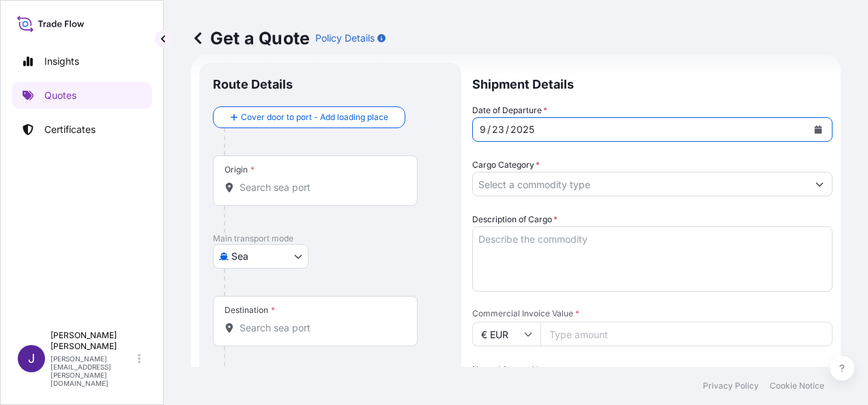
click at [302, 189] on input "Origin *" at bounding box center [319, 188] width 161 height 14
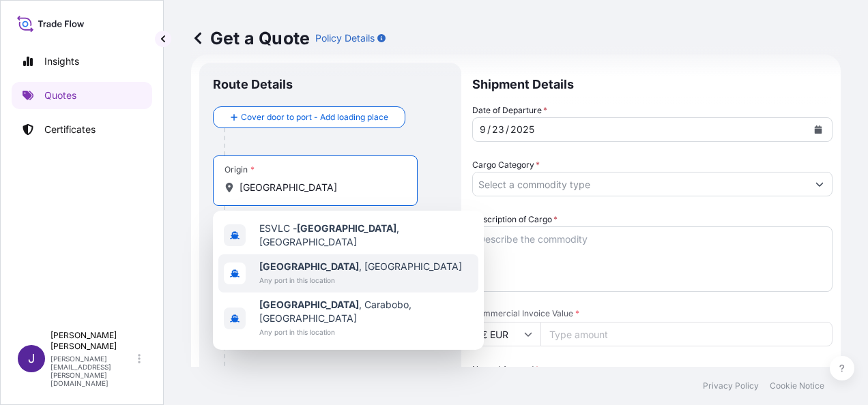
click at [299, 260] on span "[GEOGRAPHIC_DATA] , [GEOGRAPHIC_DATA]" at bounding box center [360, 267] width 203 height 14
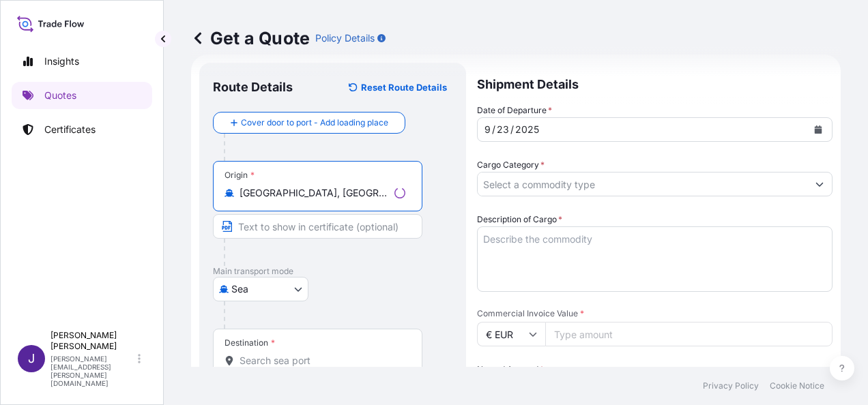
type input "[GEOGRAPHIC_DATA], [GEOGRAPHIC_DATA]"
click at [265, 355] on input "Destination *" at bounding box center [322, 361] width 166 height 14
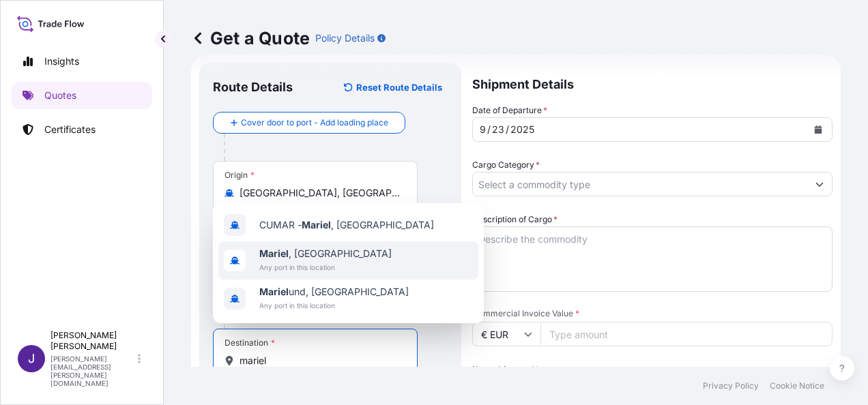
click at [302, 247] on span "Mariel , [GEOGRAPHIC_DATA]" at bounding box center [325, 254] width 132 height 14
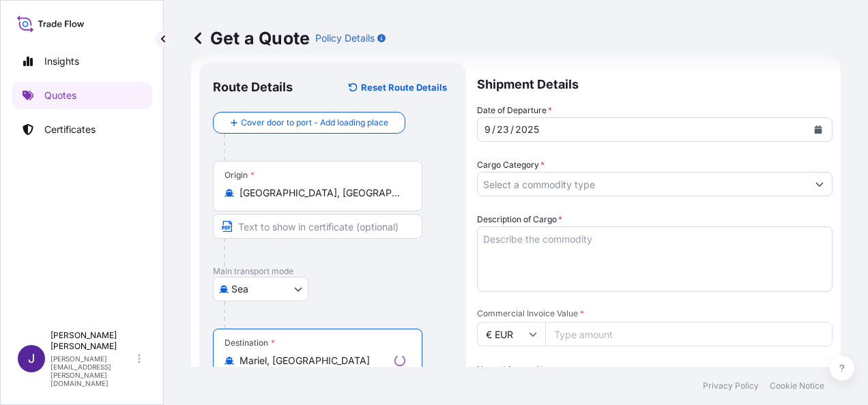
type input "Mariel, [GEOGRAPHIC_DATA]"
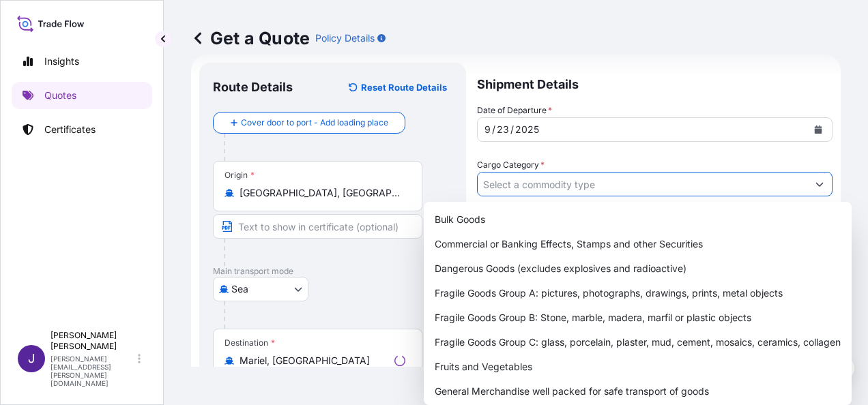
click at [563, 186] on input "Cargo Category *" at bounding box center [642, 184] width 329 height 25
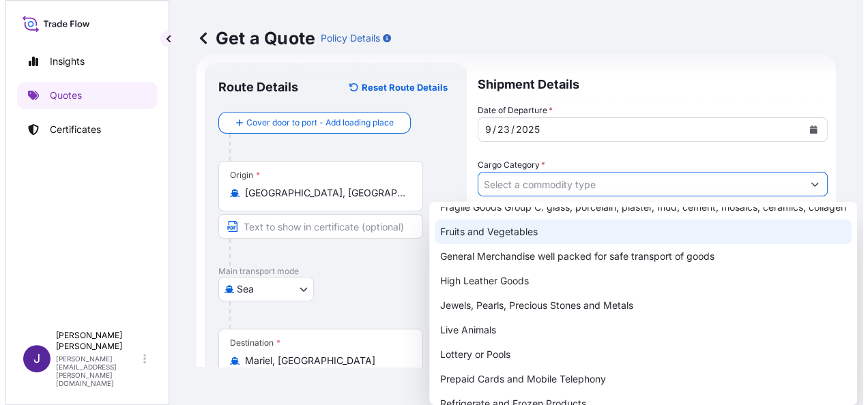
scroll to position [136, 0]
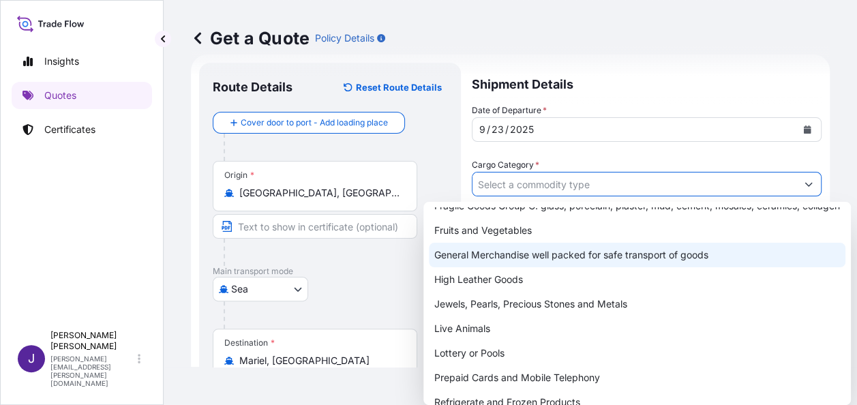
click at [527, 267] on div "General Merchandise well packed for safe transport of goods" at bounding box center [637, 255] width 417 height 25
type input "General Merchandise well packed for safe transport of goods"
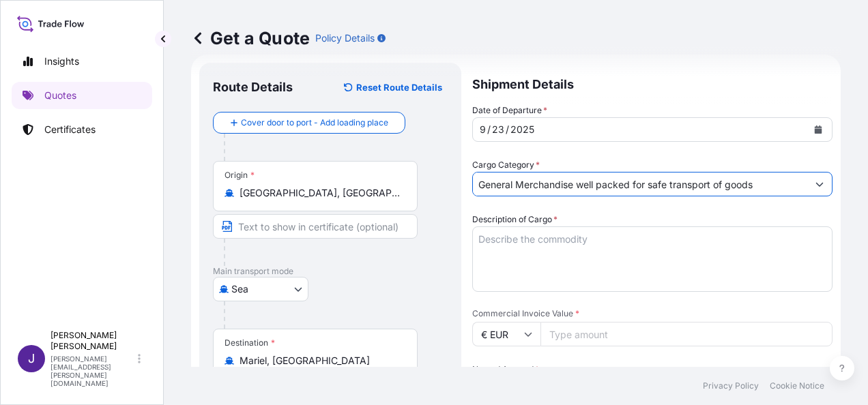
click at [537, 236] on textarea "Description of Cargo *" at bounding box center [652, 258] width 360 height 65
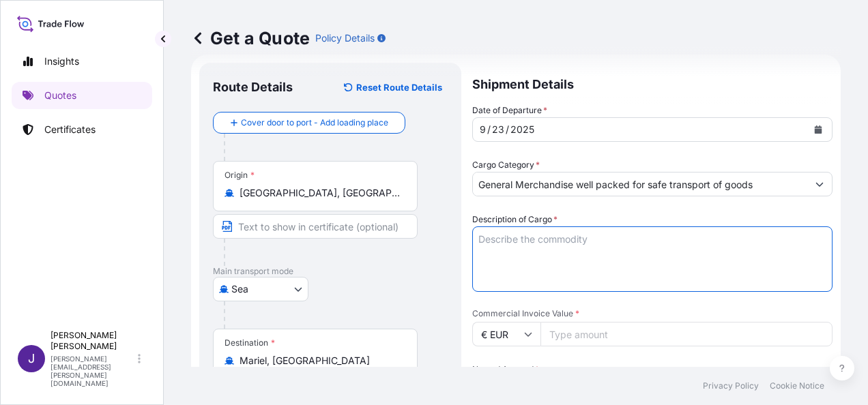
click at [533, 237] on textarea "Description of Cargo *" at bounding box center [652, 258] width 360 height 65
paste textarea "ENERGY DRINKS"
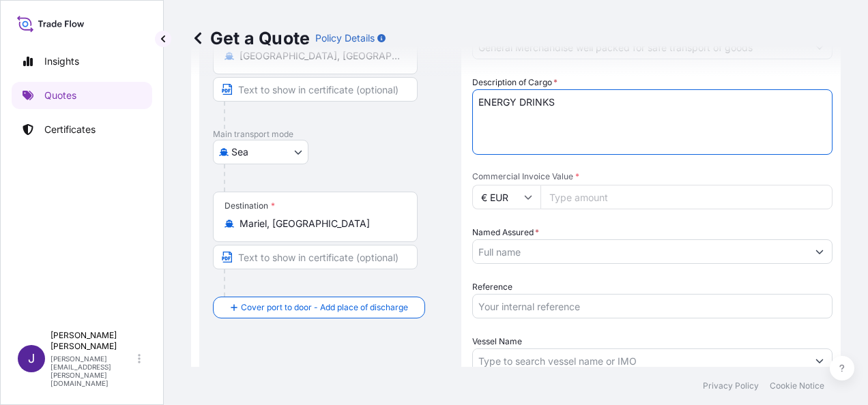
scroll to position [158, 0]
type textarea "ENERGY DRINKS"
click at [608, 196] on input "Commercial Invoice Value *" at bounding box center [686, 198] width 292 height 25
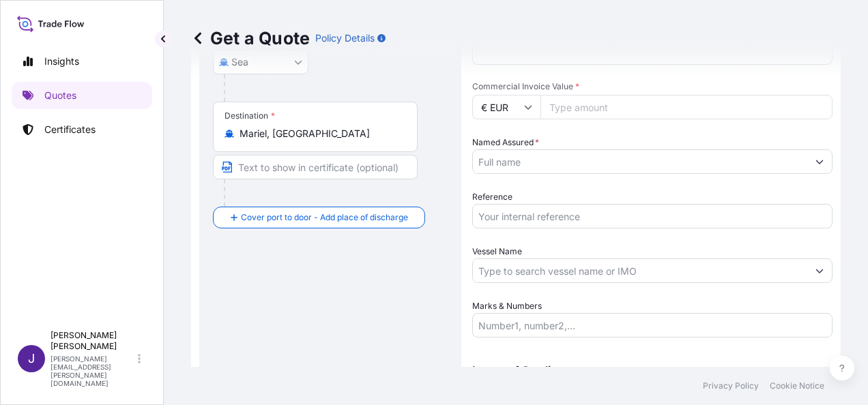
scroll to position [329, 0]
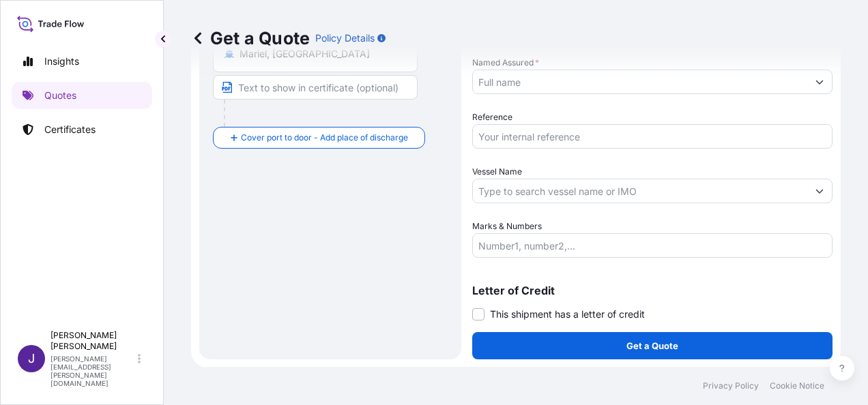
click at [539, 243] on input "Marks & Numbers" at bounding box center [652, 245] width 360 height 25
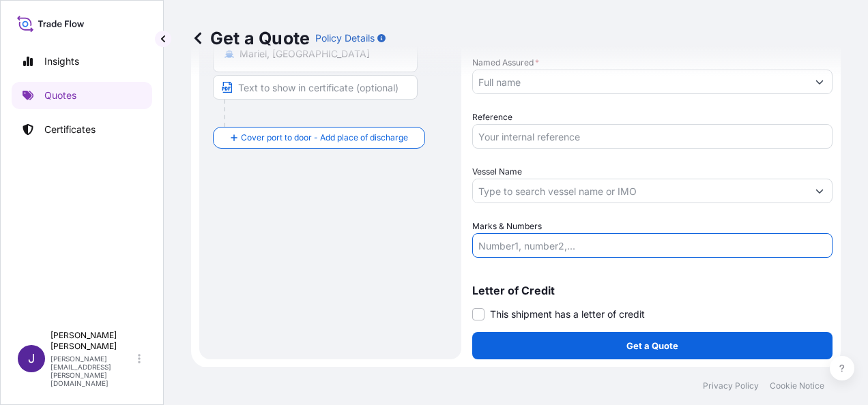
paste input "FCL CONTAINERS FTAU2102336 – L7950385 – 3143 BOX – 20.743.80 KGS CMAU2011626 – …"
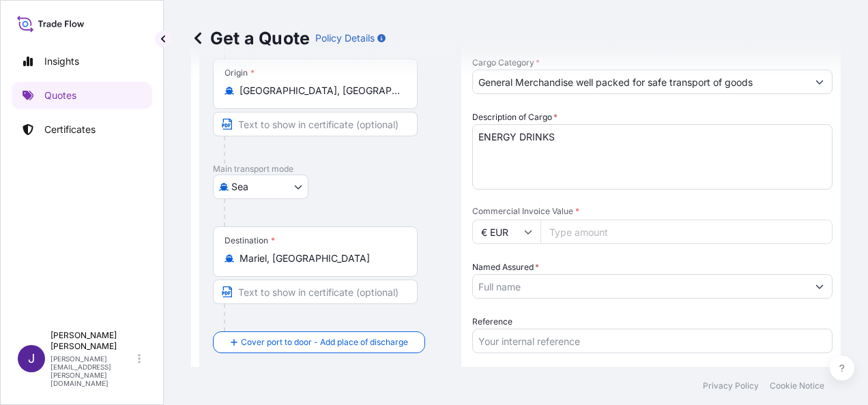
type input "FCL CONTAINERS FTAU2102336 – L7950385 – 3143 BOX – 20.743.80 KGS CMAU2011626 – …"
click at [593, 235] on input "Commercial Invoice Value *" at bounding box center [686, 232] width 292 height 25
type input "35382.69"
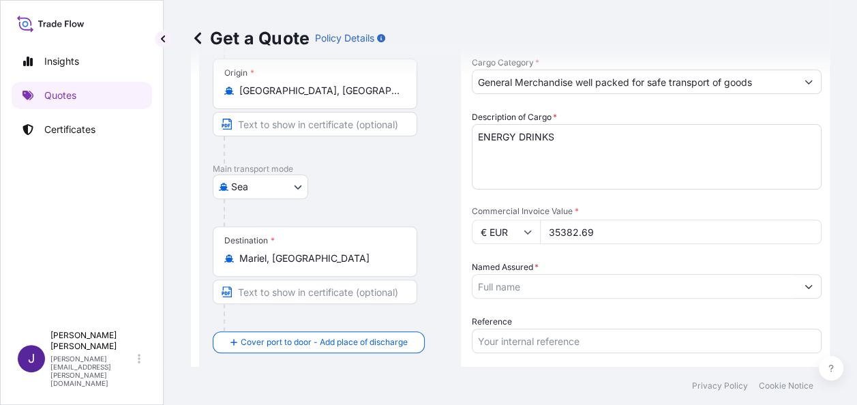
click at [512, 285] on input "Named Assured *" at bounding box center [635, 286] width 324 height 25
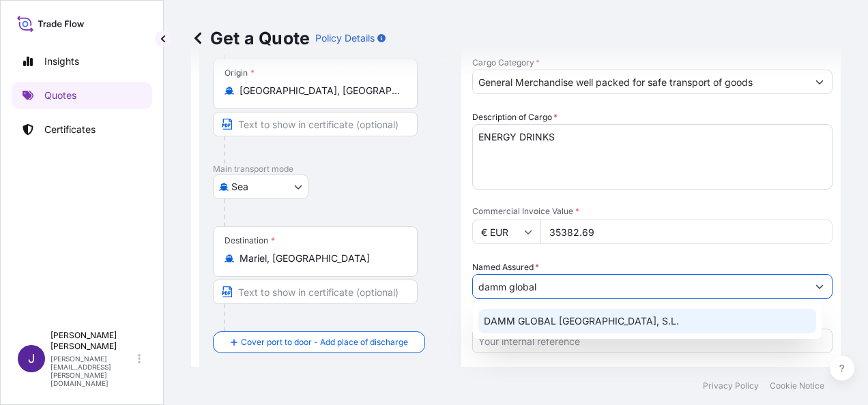
click at [602, 321] on span "DAMM GLOBAL [GEOGRAPHIC_DATA], S.L." at bounding box center [581, 321] width 195 height 14
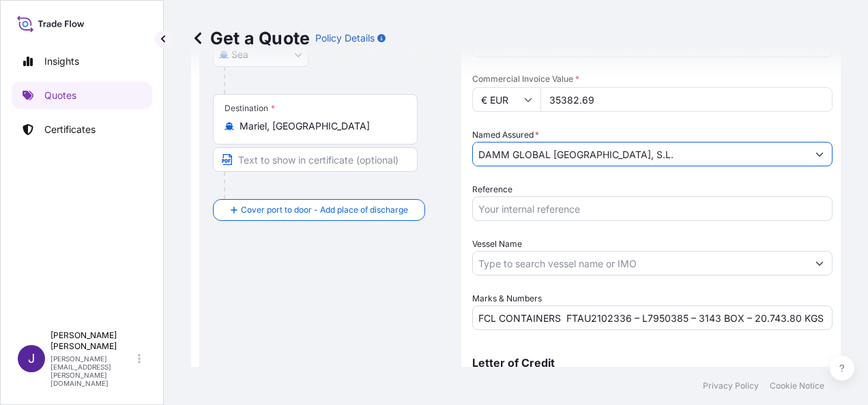
scroll to position [261, 0]
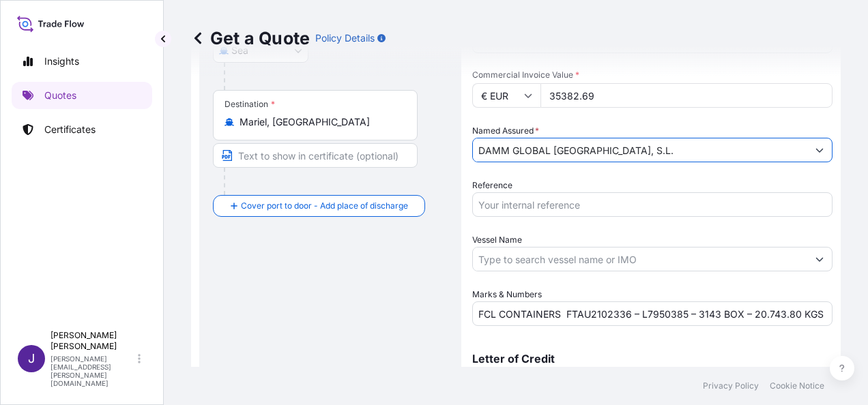
type input "DAMM GLOBAL [GEOGRAPHIC_DATA], S.L."
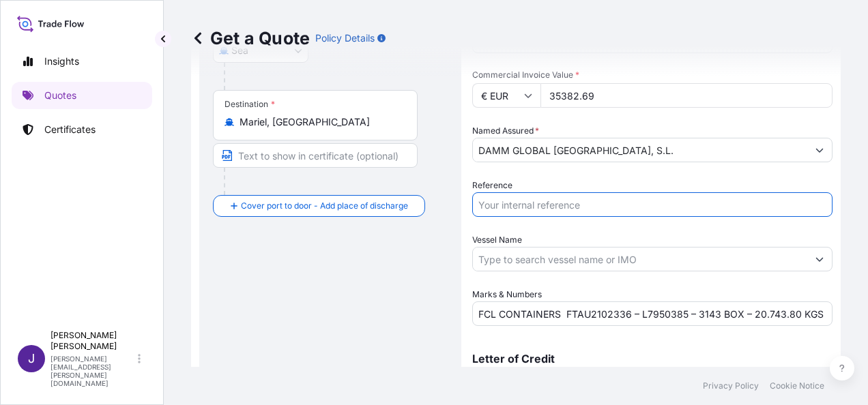
drag, startPoint x: 583, startPoint y: 203, endPoint x: 525, endPoint y: 306, distance: 118.2
click at [583, 203] on input "Reference" at bounding box center [652, 204] width 360 height 25
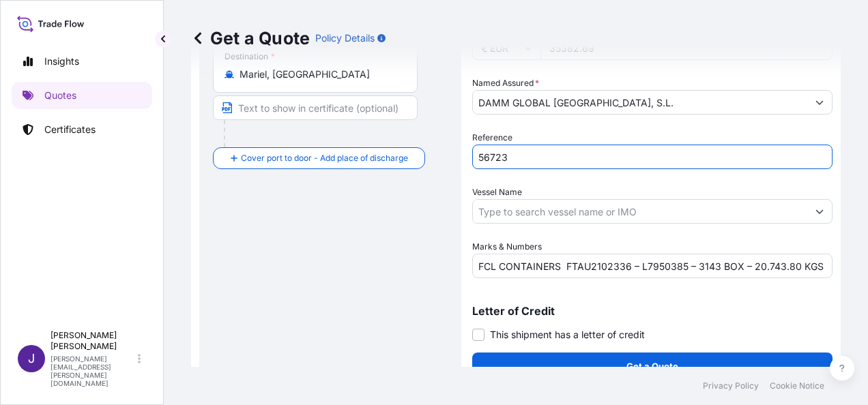
scroll to position [329, 0]
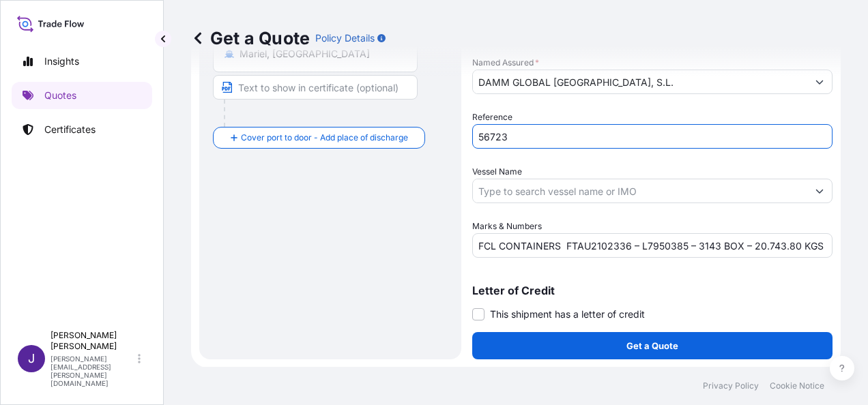
type input "56723"
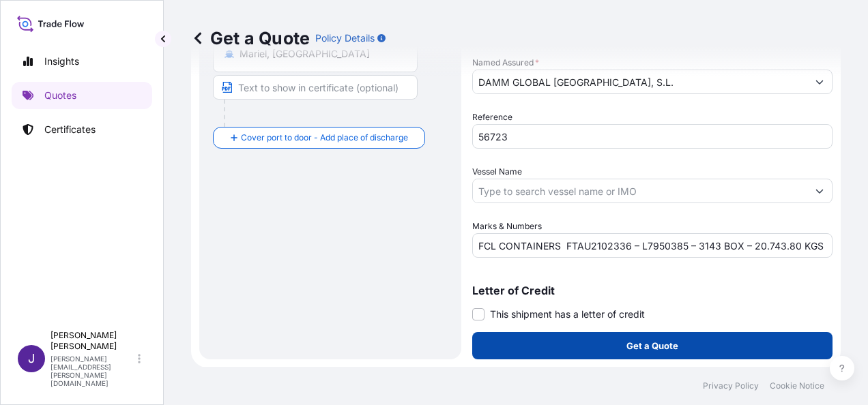
click at [677, 340] on button "Get a Quote" at bounding box center [652, 345] width 360 height 27
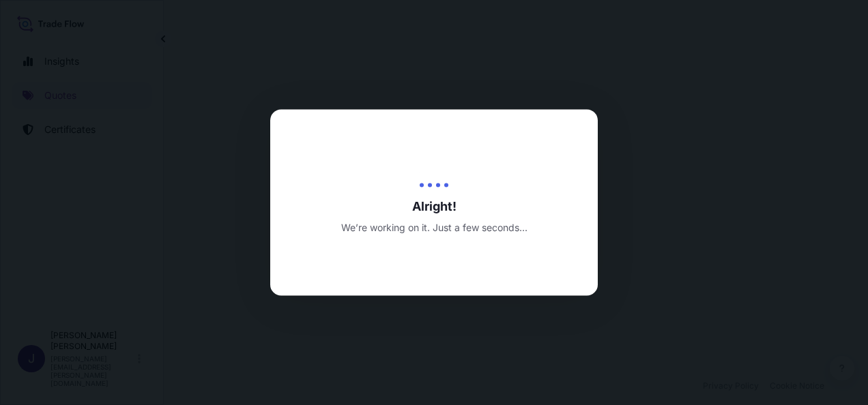
select select "Sea"
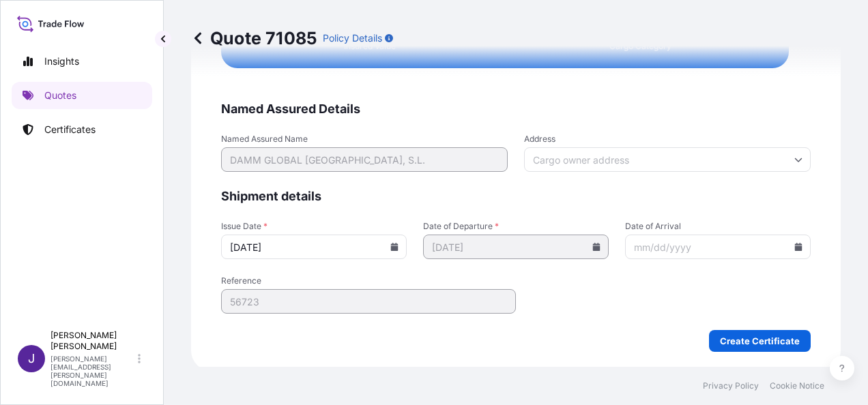
scroll to position [2578, 0]
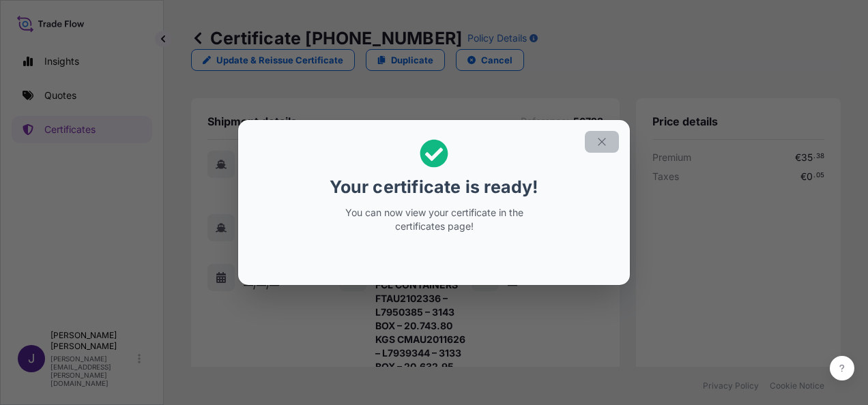
click at [600, 140] on icon "button" at bounding box center [602, 142] width 8 height 8
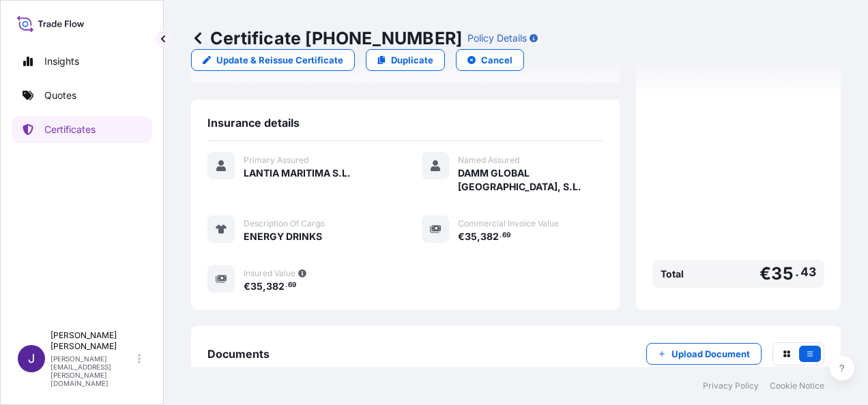
scroll to position [369, 0]
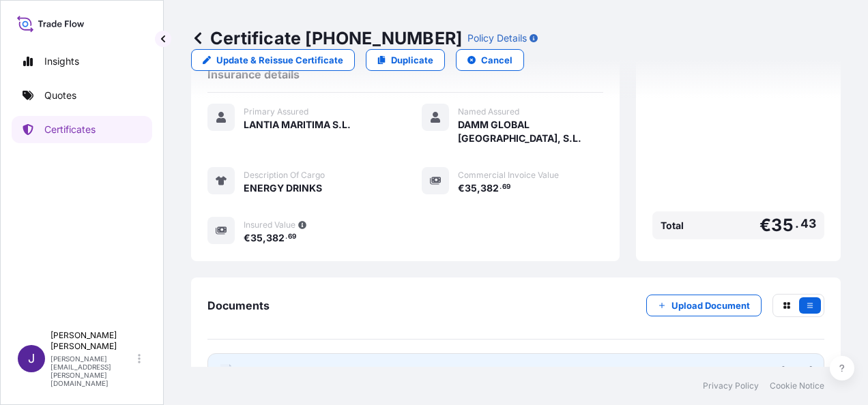
click at [363, 353] on link "PDF Certificate [DATE]" at bounding box center [515, 370] width 617 height 35
